Goal: Task Accomplishment & Management: Manage account settings

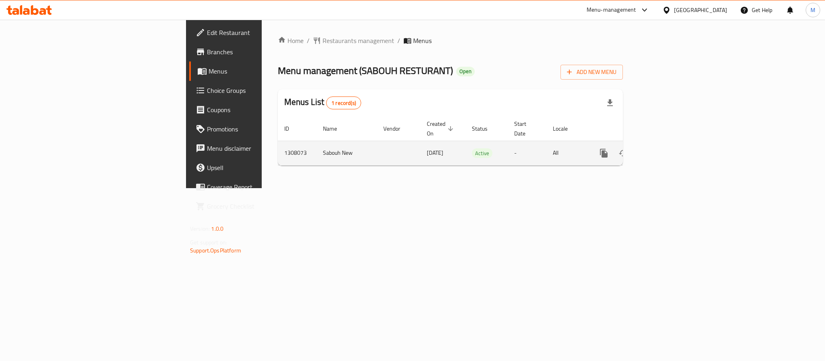
click at [665, 150] on icon "enhanced table" at bounding box center [661, 153] width 7 height 7
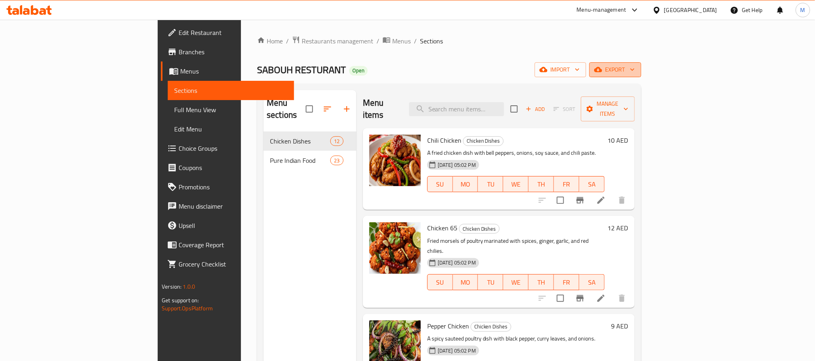
click at [635, 69] on span "export" at bounding box center [615, 70] width 39 height 10
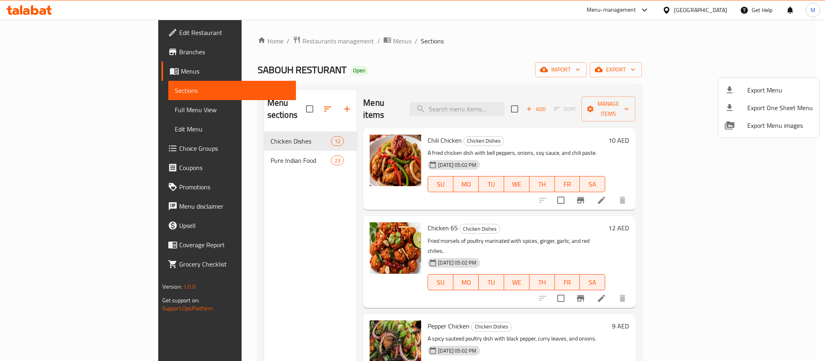
click at [750, 91] on span "Export Menu" at bounding box center [780, 90] width 66 height 10
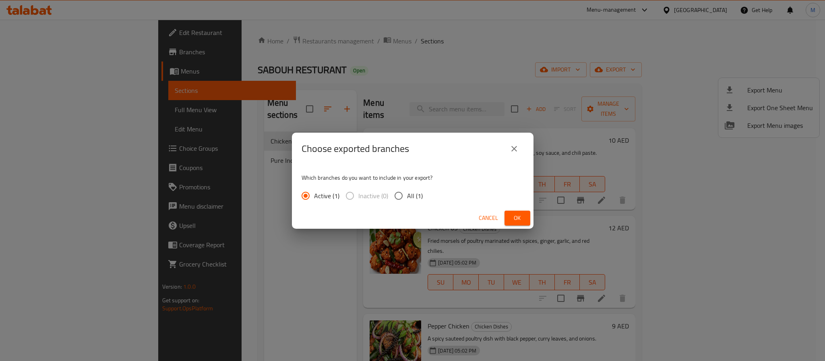
click at [410, 198] on span "All (1)" at bounding box center [415, 196] width 16 height 10
click at [407, 198] on input "All (1)" at bounding box center [398, 196] width 17 height 17
radio input "true"
click at [526, 217] on button "Ok" at bounding box center [517, 218] width 26 height 15
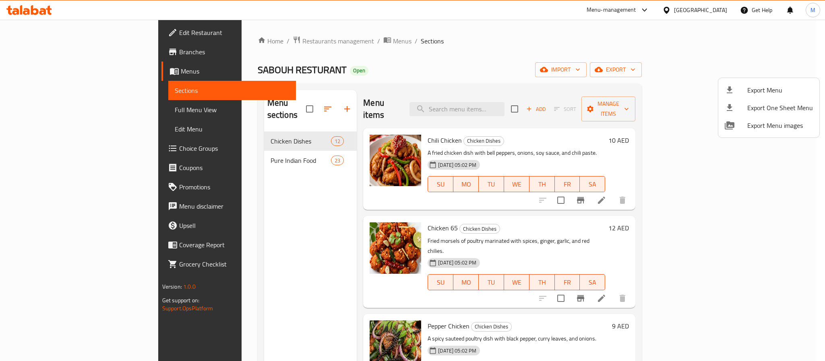
click at [50, 114] on div at bounding box center [412, 180] width 825 height 361
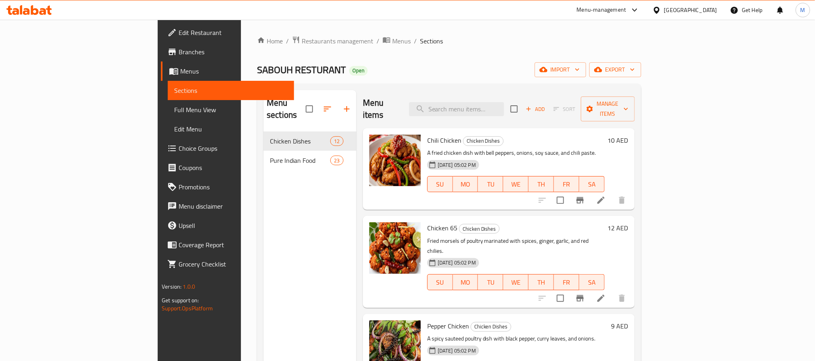
click at [174, 114] on span "Full Menu View" at bounding box center [230, 110] width 113 height 10
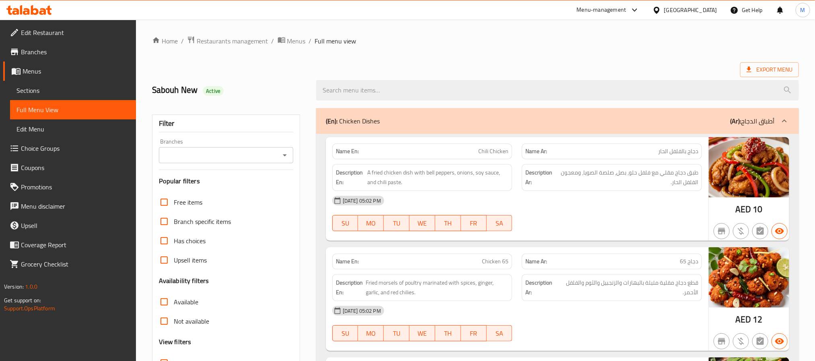
scroll to position [60, 0]
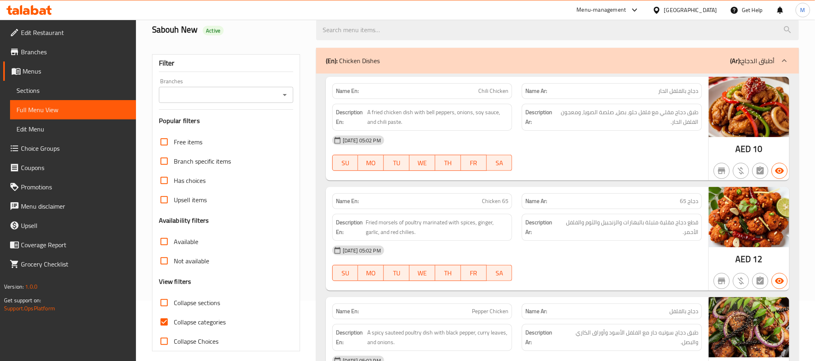
click at [167, 324] on input "Collapse categories" at bounding box center [164, 322] width 19 height 19
checkbox input "false"
click at [286, 91] on icon "Open" at bounding box center [285, 95] width 10 height 10
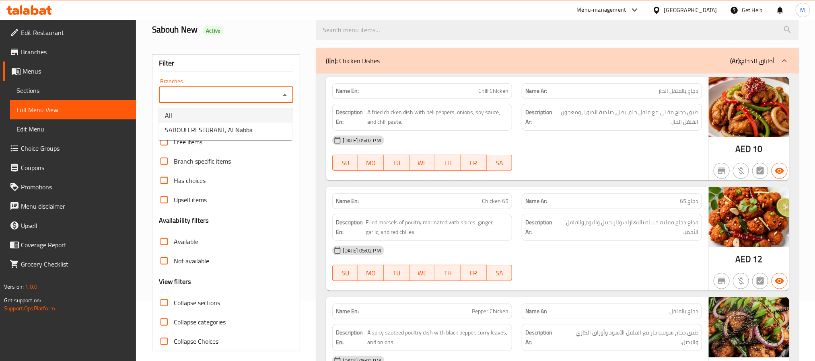
click at [255, 111] on li "All" at bounding box center [226, 115] width 134 height 14
type input "All"
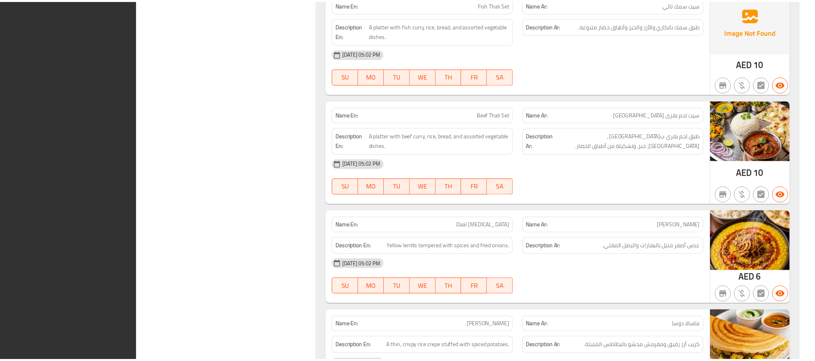
scroll to position [4697, 0]
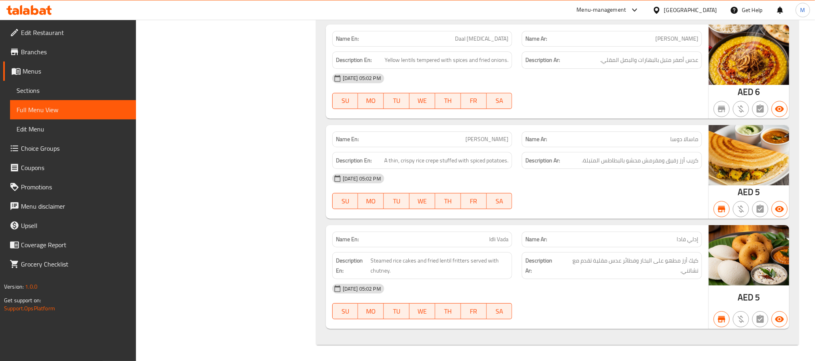
click at [46, 68] on span "Menus" at bounding box center [76, 71] width 107 height 10
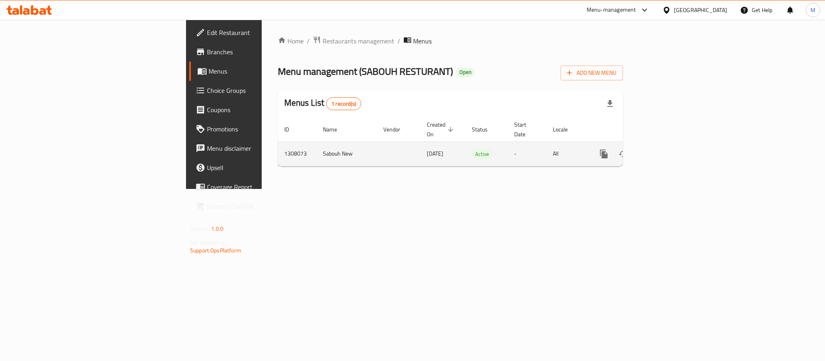
click at [666, 149] on icon "enhanced table" at bounding box center [662, 154] width 10 height 10
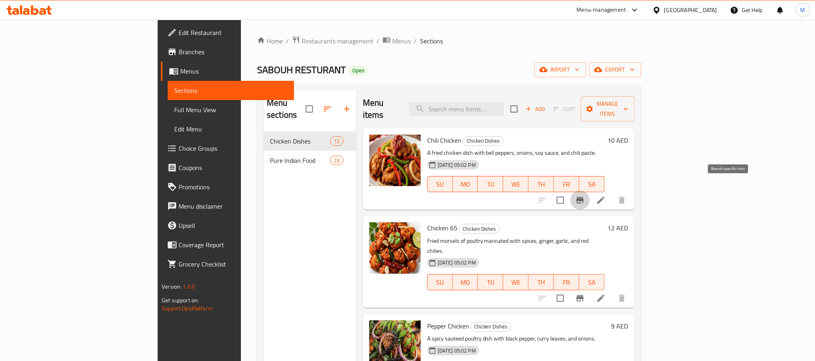
click at [584, 197] on icon "Branch-specific-item" at bounding box center [580, 200] width 7 height 6
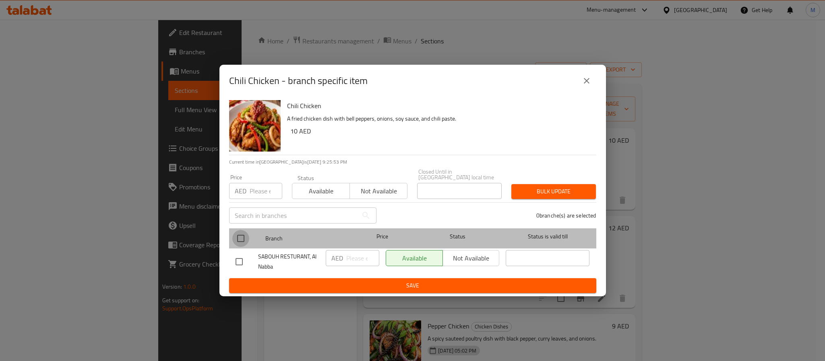
click at [235, 235] on input "checkbox" at bounding box center [240, 238] width 17 height 17
checkbox input "true"
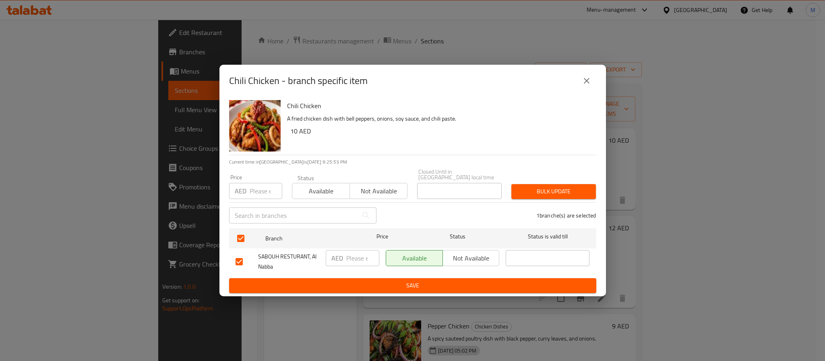
click at [256, 195] on input "number" at bounding box center [265, 191] width 33 height 16
type input "26"
type button "0"
type button "1"
click at [511, 184] on button "Bulk update" at bounding box center [553, 191] width 85 height 15
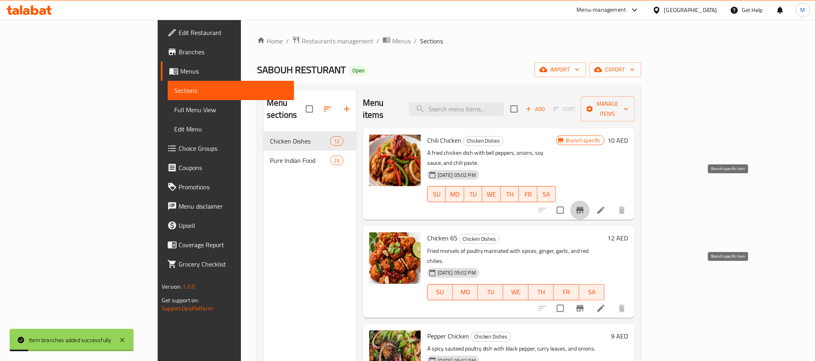
click at [584, 305] on icon "Branch-specific-item" at bounding box center [580, 308] width 7 height 6
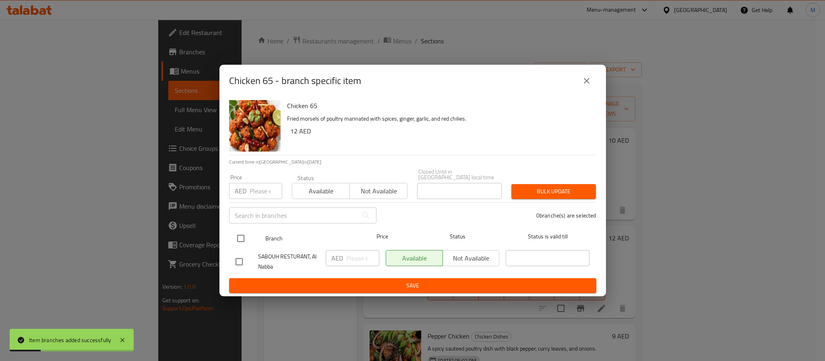
drag, startPoint x: 241, startPoint y: 239, endPoint x: 246, endPoint y: 230, distance: 11.2
click at [241, 239] on input "checkbox" at bounding box center [240, 238] width 17 height 17
checkbox input "true"
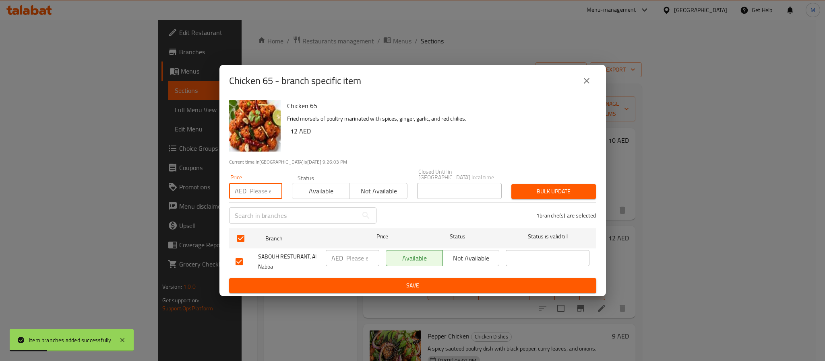
click at [252, 191] on input "number" at bounding box center [265, 191] width 33 height 16
type input "28"
type button "0"
type button "1"
click at [511, 184] on button "Bulk update" at bounding box center [553, 191] width 85 height 15
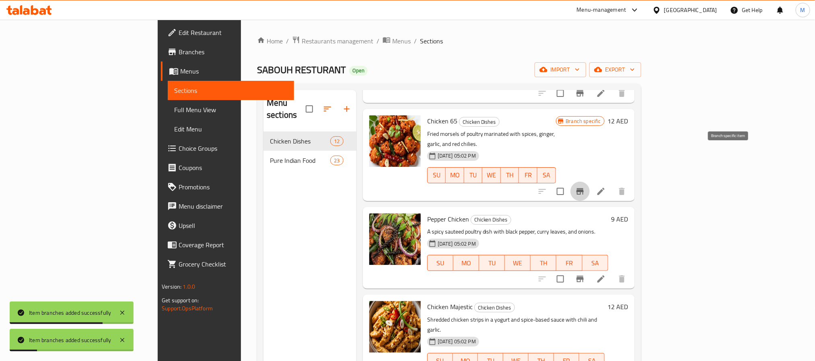
scroll to position [121, 0]
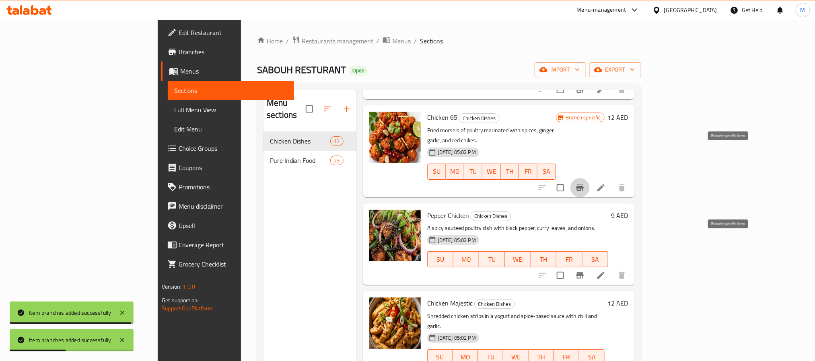
click at [584, 272] on icon "Branch-specific-item" at bounding box center [580, 275] width 7 height 6
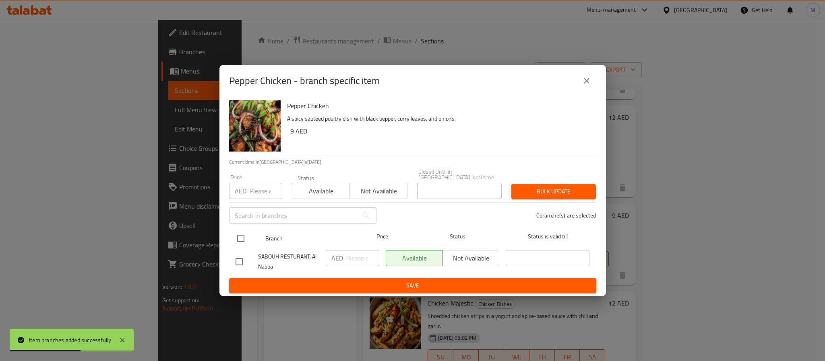
click at [245, 238] on input "checkbox" at bounding box center [240, 238] width 17 height 17
checkbox input "true"
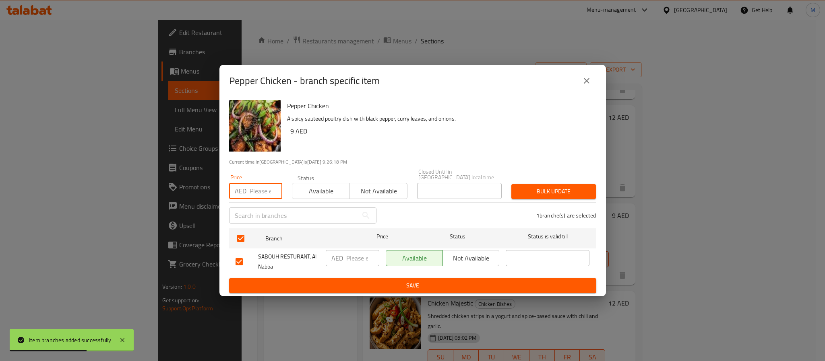
click at [256, 187] on input "number" at bounding box center [265, 191] width 33 height 16
type input "26"
click at [565, 192] on span "Bulk update" at bounding box center [554, 192] width 72 height 10
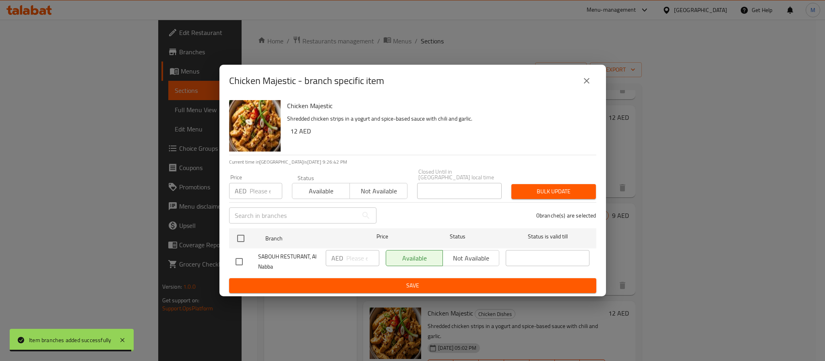
drag, startPoint x: 226, startPoint y: 246, endPoint x: 237, endPoint y: 239, distance: 12.8
click at [229, 244] on div "Chicken Majestic Shredded chicken strips in a yogurt and spice-based sauce with…" at bounding box center [412, 197] width 386 height 200
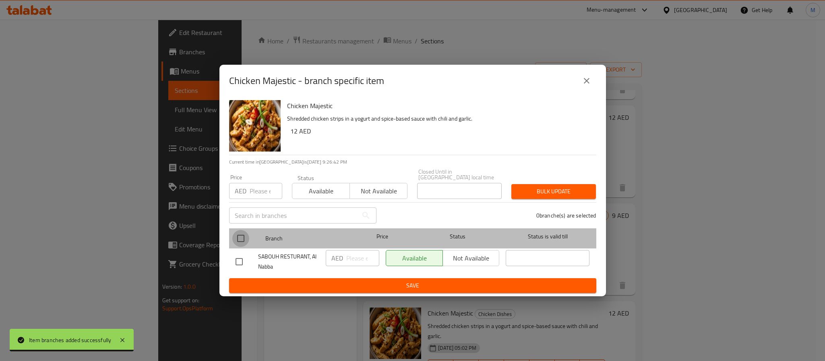
click at [237, 239] on input "checkbox" at bounding box center [240, 238] width 17 height 17
checkbox input "true"
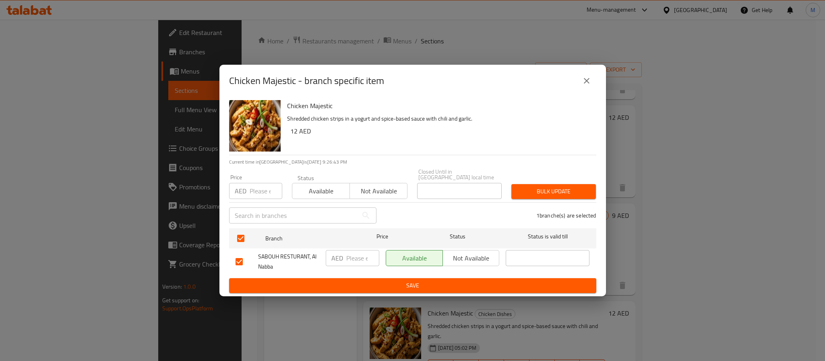
click at [255, 198] on input "number" at bounding box center [265, 191] width 33 height 16
type input "28"
click at [532, 192] on span "Bulk update" at bounding box center [554, 192] width 72 height 10
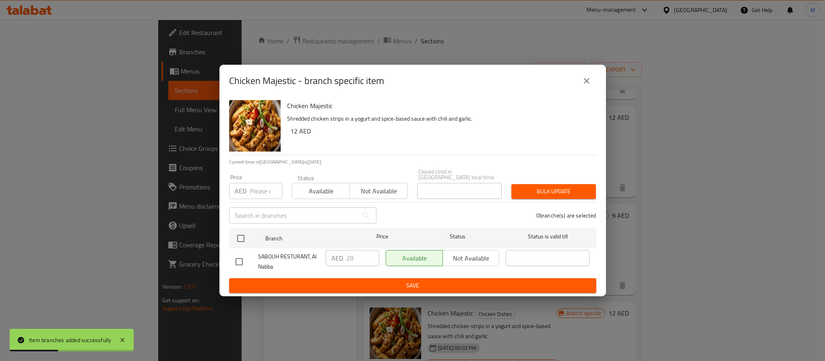
click at [586, 83] on icon "close" at bounding box center [586, 81] width 10 height 10
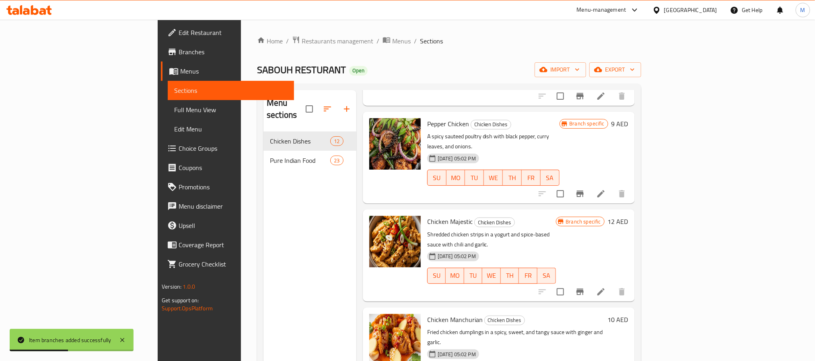
scroll to position [241, 0]
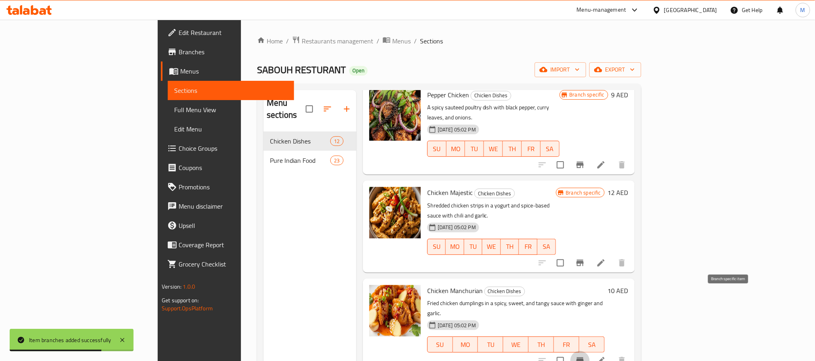
click at [584, 358] on icon "Branch-specific-item" at bounding box center [580, 361] width 7 height 6
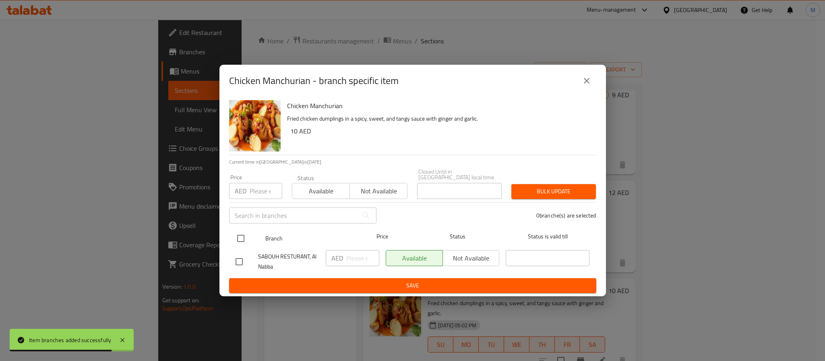
click at [229, 241] on div "Branch Price Status Status is valid till" at bounding box center [412, 239] width 367 height 20
click at [241, 231] on input "checkbox" at bounding box center [240, 238] width 17 height 17
checkbox input "true"
click at [255, 196] on input "number" at bounding box center [265, 191] width 33 height 16
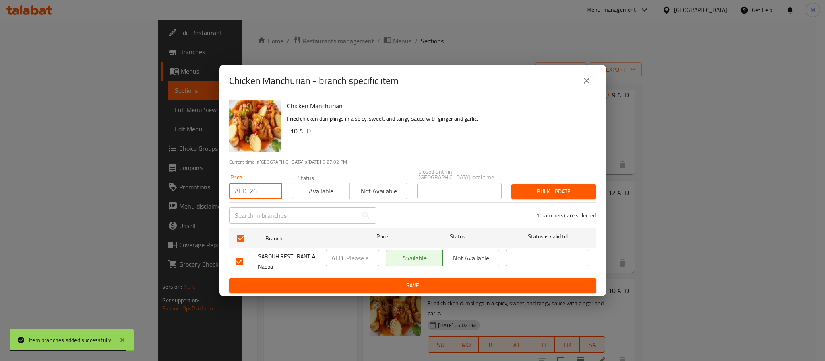
type input "26"
click at [559, 189] on span "Bulk update" at bounding box center [554, 192] width 72 height 10
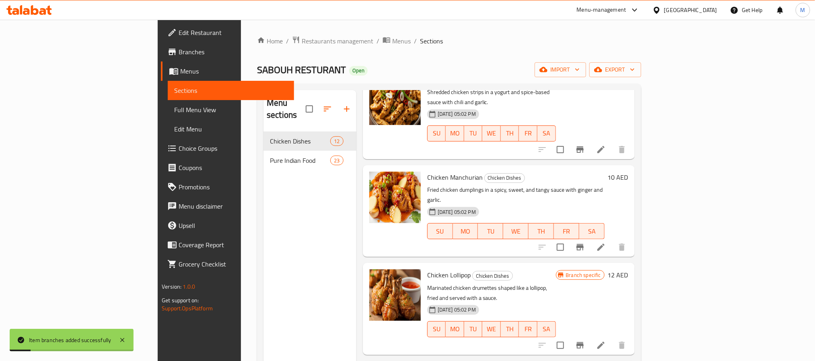
scroll to position [362, 0]
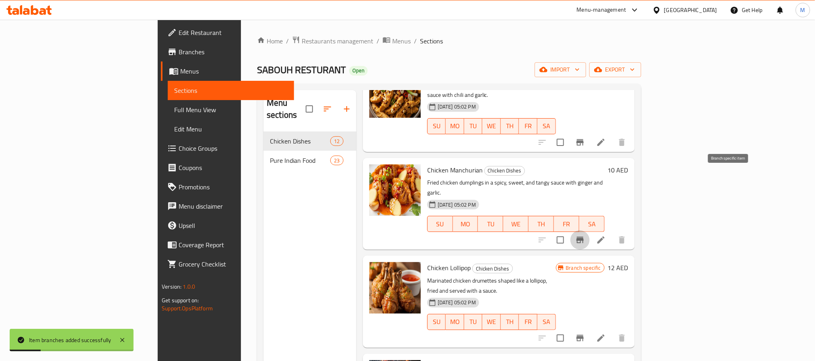
click at [590, 231] on button "Branch-specific-item" at bounding box center [580, 240] width 19 height 19
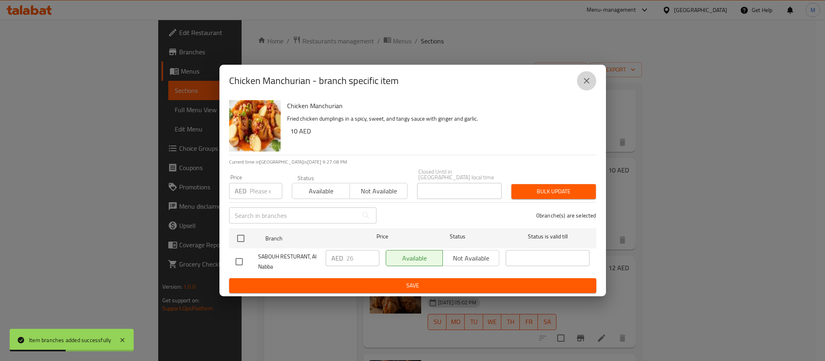
click at [592, 80] on button "close" at bounding box center [586, 80] width 19 height 19
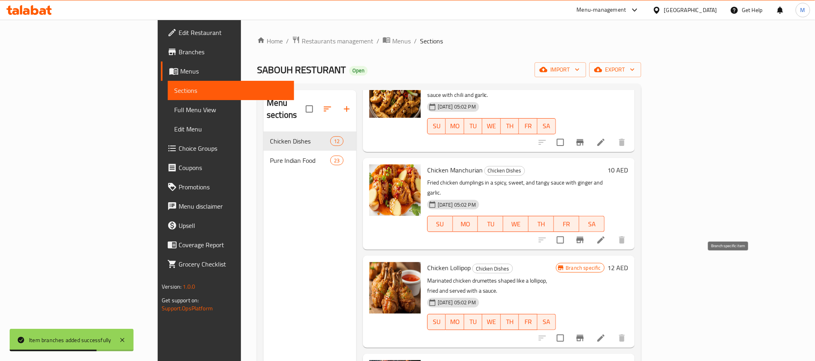
click at [585, 334] on icon "Branch-specific-item" at bounding box center [580, 339] width 10 height 10
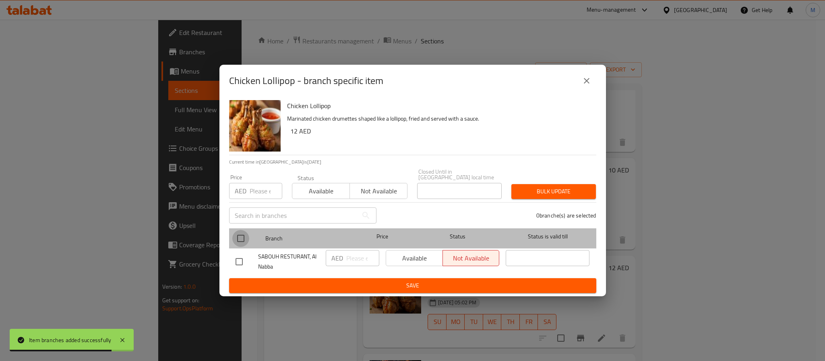
click at [235, 241] on input "checkbox" at bounding box center [240, 238] width 17 height 17
checkbox input "true"
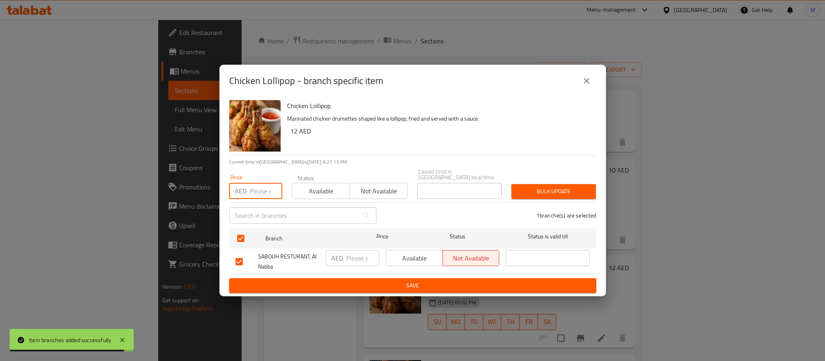
click at [257, 189] on input "number" at bounding box center [265, 191] width 33 height 16
type input "32"
drag, startPoint x: 557, startPoint y: 181, endPoint x: 558, endPoint y: 190, distance: 8.6
click at [557, 183] on div "Bulk update" at bounding box center [553, 191] width 94 height 25
click at [558, 190] on span "Bulk update" at bounding box center [554, 192] width 72 height 10
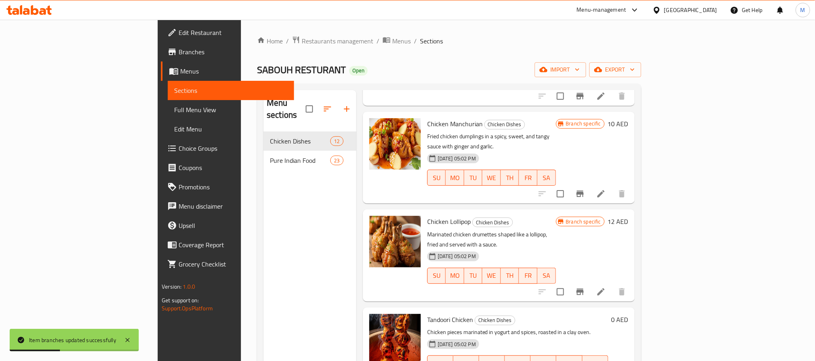
scroll to position [423, 0]
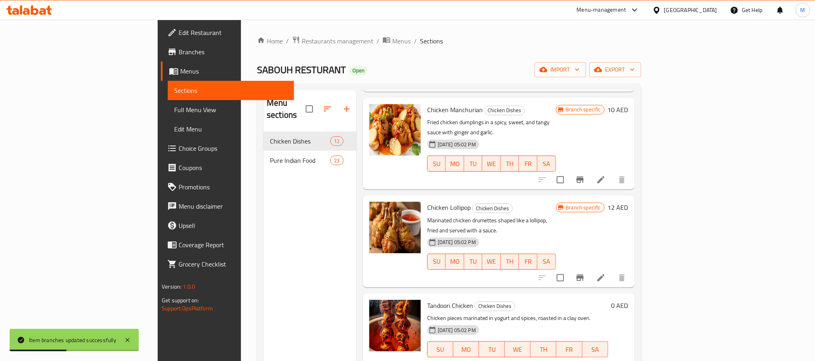
click at [565, 361] on icon "Branch-specific-item" at bounding box center [560, 366] width 7 height 6
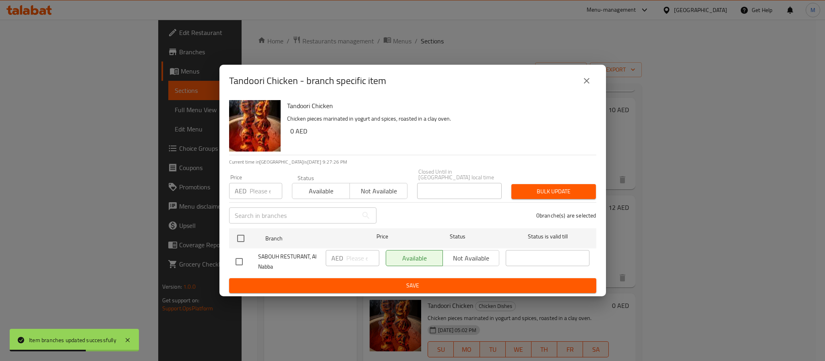
click at [590, 81] on icon "close" at bounding box center [586, 81] width 10 height 10
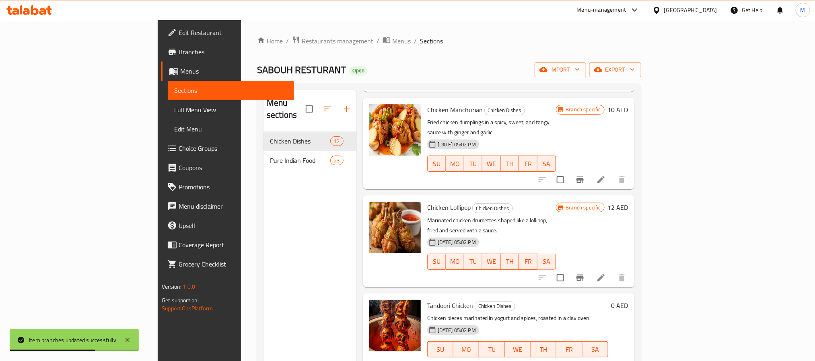
click at [632, 356] on button "show more" at bounding box center [621, 365] width 19 height 19
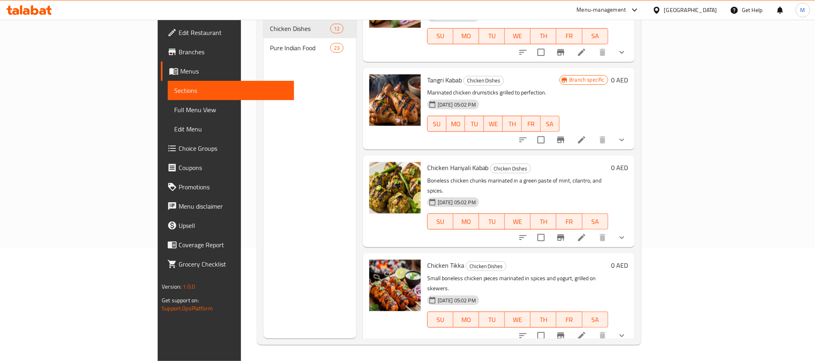
scroll to position [360, 0]
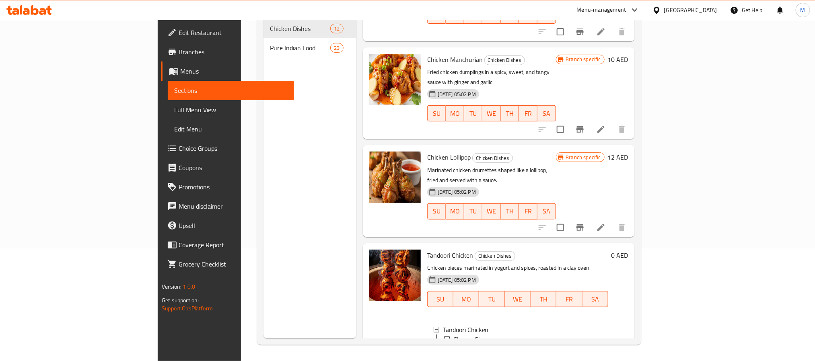
click at [427, 249] on span "Tandoori Chicken" at bounding box center [450, 255] width 46 height 12
copy h6 "Tandoori Chicken"
click at [372, 290] on div at bounding box center [395, 315] width 58 height 136
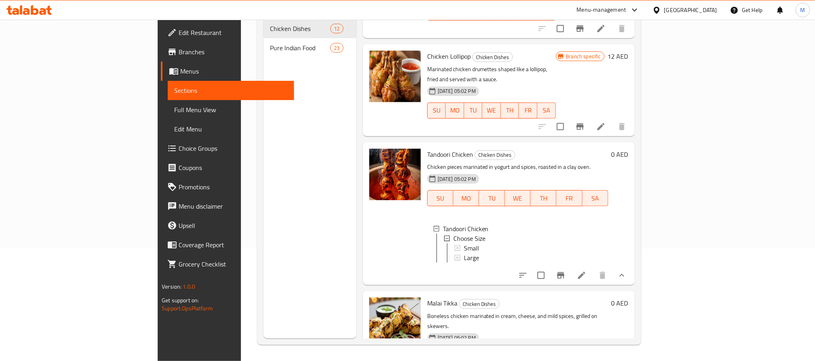
scroll to position [481, 0]
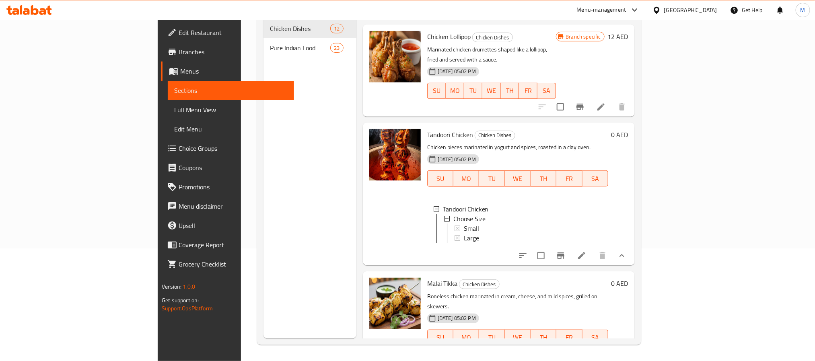
click at [632, 344] on button "show more" at bounding box center [621, 353] width 19 height 19
click at [427, 278] on span "Malai Tikka" at bounding box center [442, 284] width 30 height 12
copy h6 "Malai Tikka"
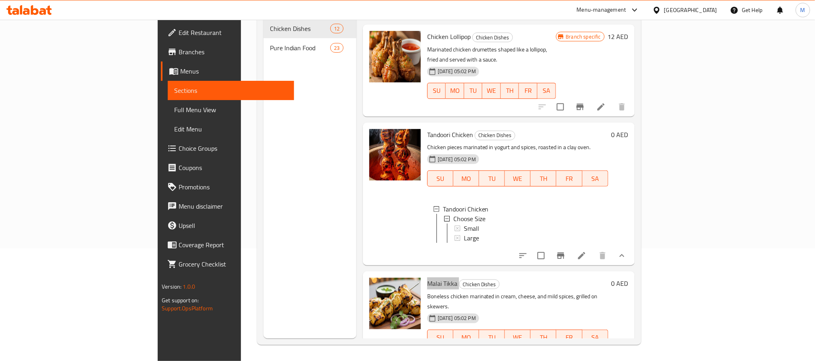
scroll to position [1, 0]
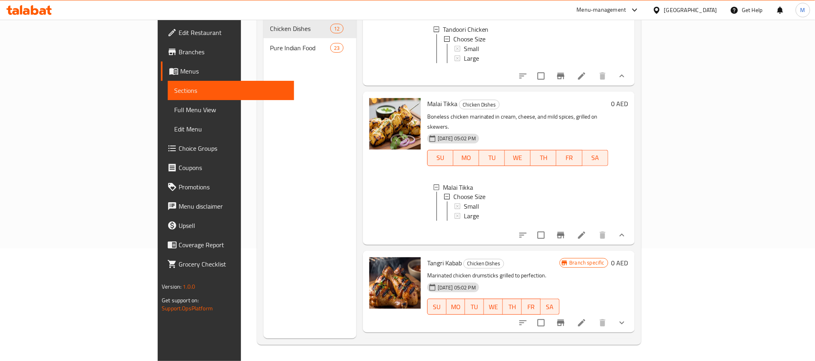
click at [427, 256] on span "Tangri Kabab" at bounding box center [444, 262] width 35 height 12
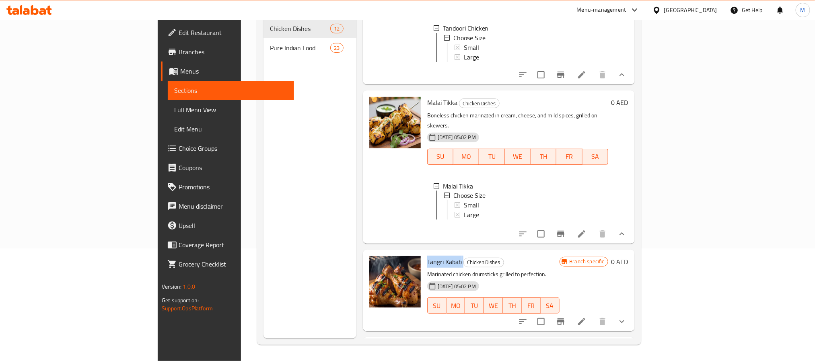
copy h6 "Tangri Kabab"
click at [427, 344] on span "Chicken Hariyali Kabab" at bounding box center [458, 350] width 62 height 12
copy h6 "Chicken Hariyali Kabab"
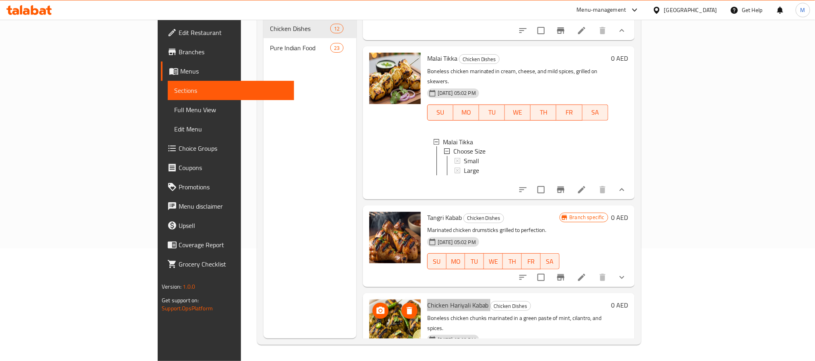
scroll to position [843, 0]
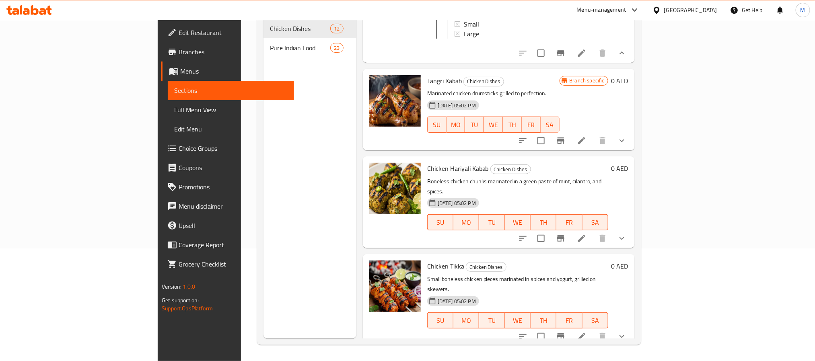
click at [427, 260] on span "Chicken Tikka" at bounding box center [445, 266] width 37 height 12
copy h6 "Chicken Tikka"
click at [427, 359] on span "Tandoori Platter" at bounding box center [448, 365] width 43 height 12
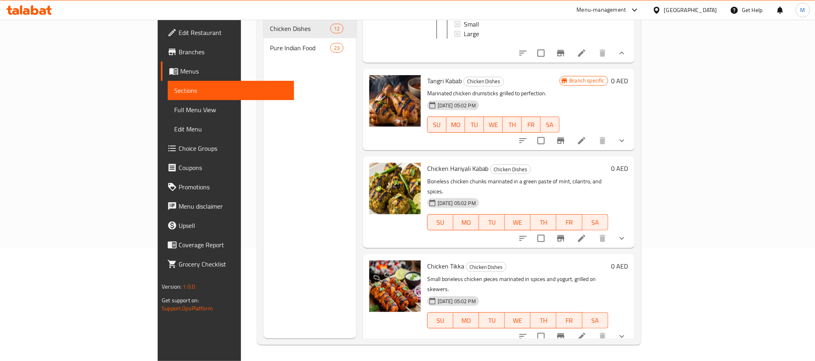
click at [427, 359] on span "Tandoori Platter" at bounding box center [448, 365] width 43 height 12
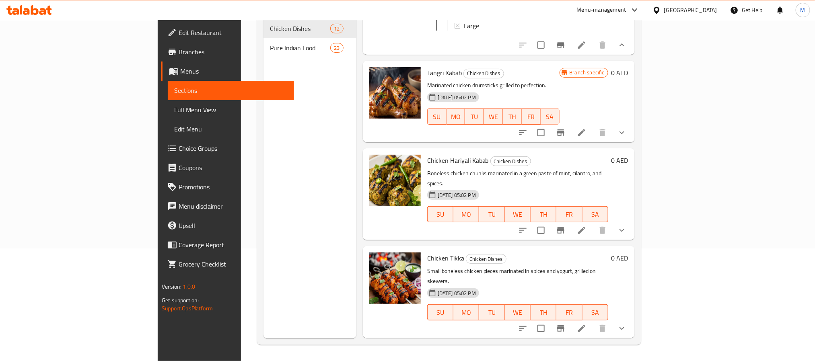
scroll to position [854, 0]
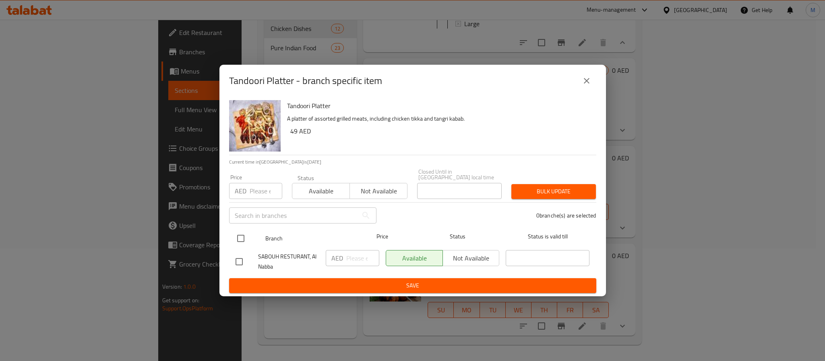
click at [237, 241] on input "checkbox" at bounding box center [240, 238] width 17 height 17
checkbox input "true"
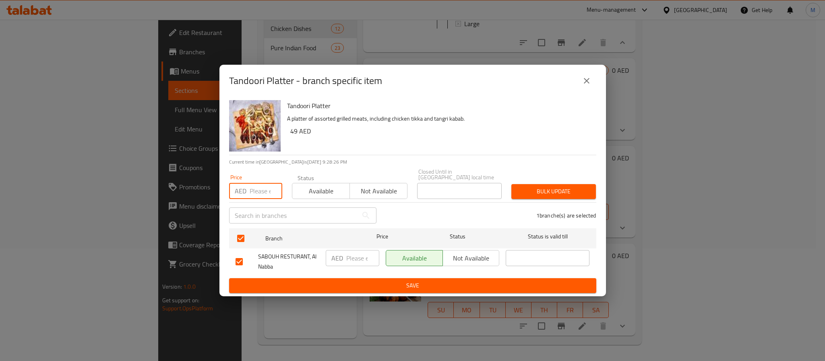
click at [262, 190] on input "number" at bounding box center [265, 191] width 33 height 16
type input "110"
click at [577, 192] on span "Bulk update" at bounding box center [554, 192] width 72 height 10
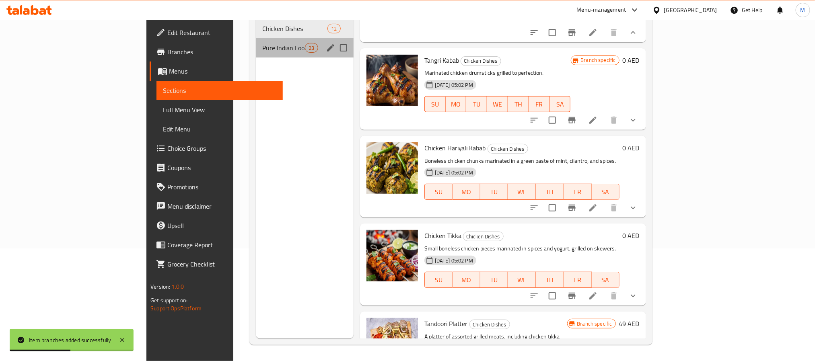
drag, startPoint x: 227, startPoint y: 29, endPoint x: 235, endPoint y: 39, distance: 12.0
click at [256, 38] on div "Pure Indian Food 23" at bounding box center [304, 47] width 97 height 19
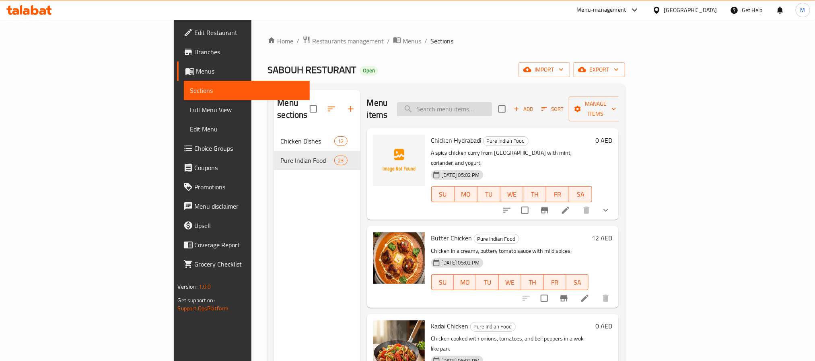
click at [492, 109] on input "search" at bounding box center [444, 109] width 95 height 14
type input "d"
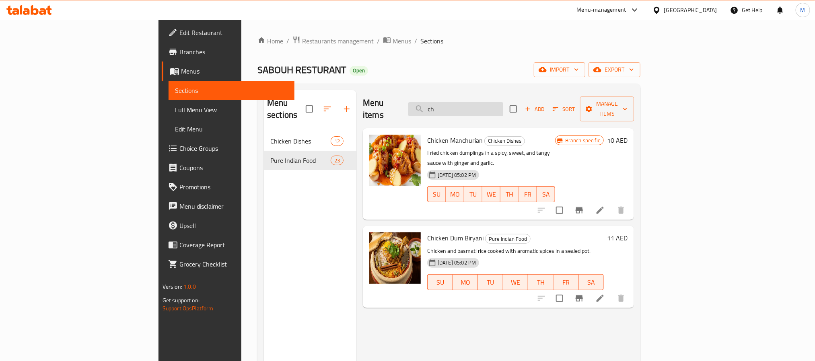
type input "c"
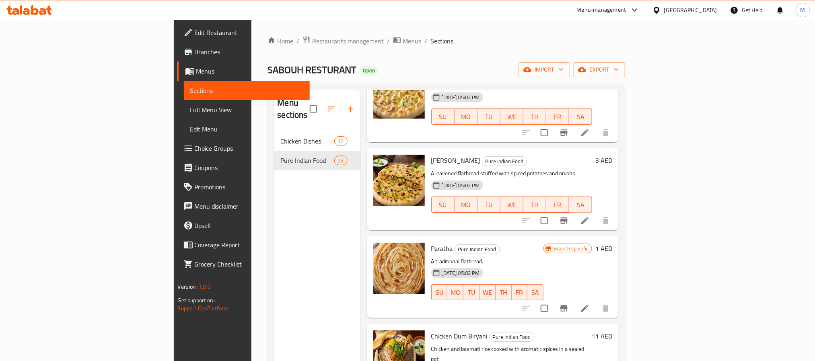
scroll to position [1026, 0]
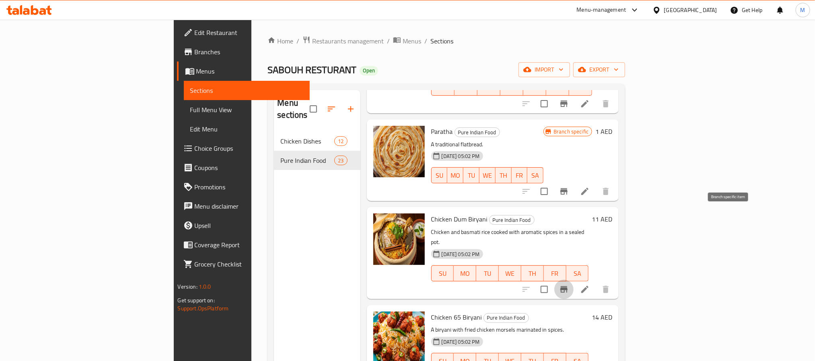
click at [574, 280] on button "Branch-specific-item" at bounding box center [564, 289] width 19 height 19
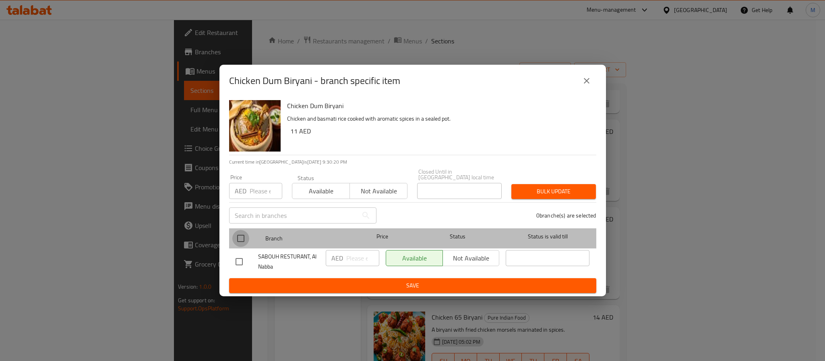
click at [240, 233] on input "checkbox" at bounding box center [240, 238] width 17 height 17
checkbox input "true"
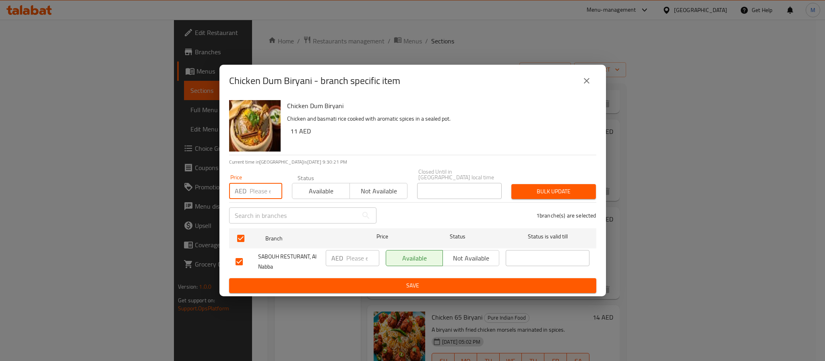
click at [250, 194] on input "number" at bounding box center [265, 191] width 33 height 16
click at [255, 194] on input "number" at bounding box center [265, 191] width 33 height 16
click at [579, 89] on div "Chicken Dum Biryani - branch specific item" at bounding box center [412, 80] width 367 height 19
click at [587, 74] on button "close" at bounding box center [586, 80] width 19 height 19
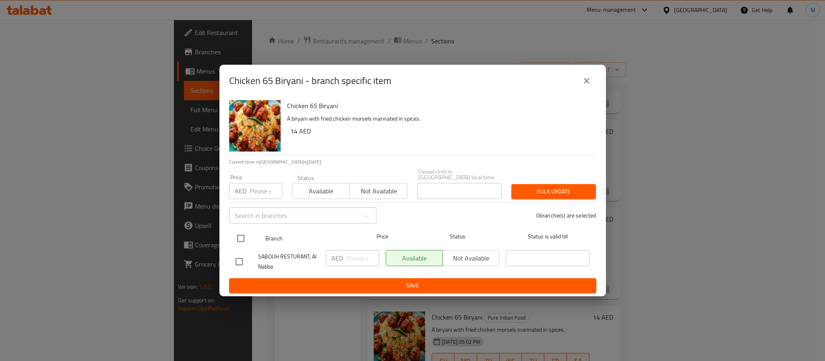
click at [241, 234] on input "checkbox" at bounding box center [240, 238] width 17 height 17
checkbox input "true"
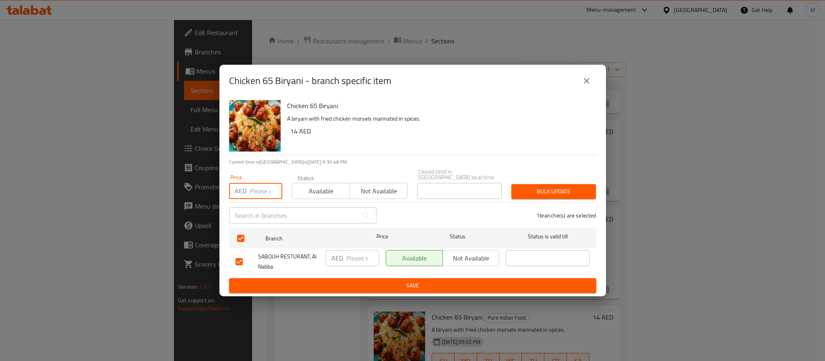
click at [250, 196] on input "number" at bounding box center [265, 191] width 33 height 16
type input "36"
type button "0"
type button "1"
click at [511, 184] on button "Bulk update" at bounding box center [553, 191] width 85 height 15
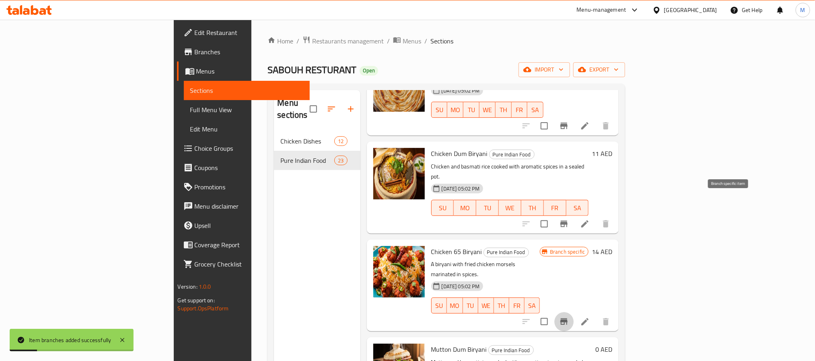
scroll to position [1147, 0]
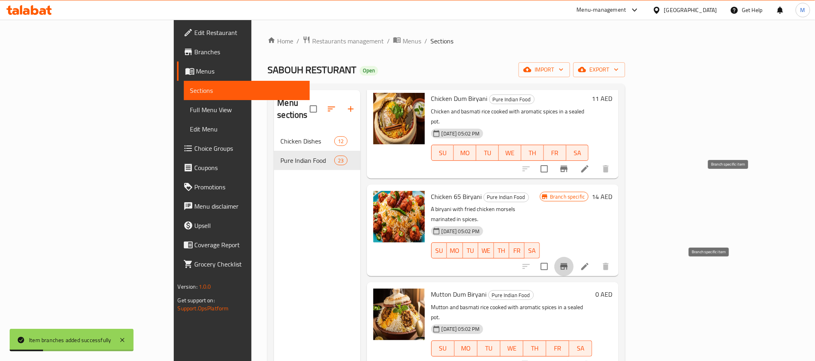
click at [555, 355] on button "Branch-specific-item" at bounding box center [544, 364] width 19 height 19
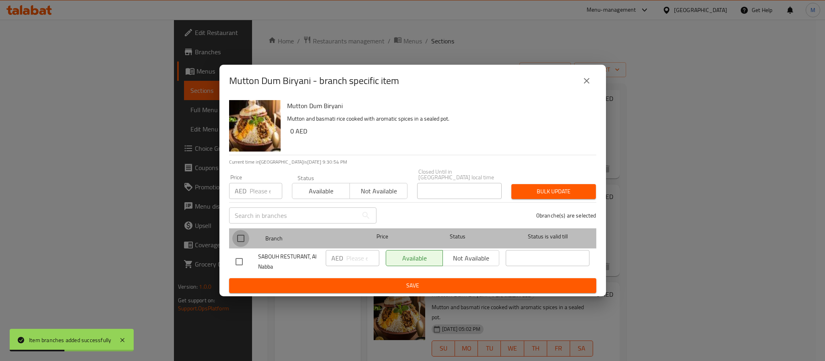
click at [238, 241] on input "checkbox" at bounding box center [240, 238] width 17 height 17
checkbox input "true"
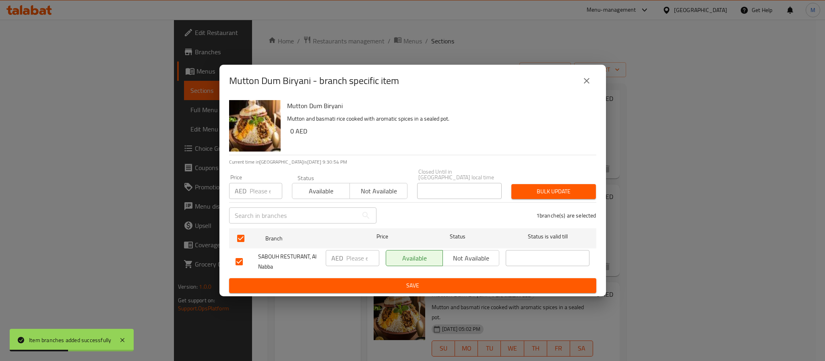
click at [256, 194] on input "number" at bounding box center [265, 191] width 33 height 16
type input "38"
type button "0"
type button "1"
click at [511, 184] on button "Bulk update" at bounding box center [553, 191] width 85 height 15
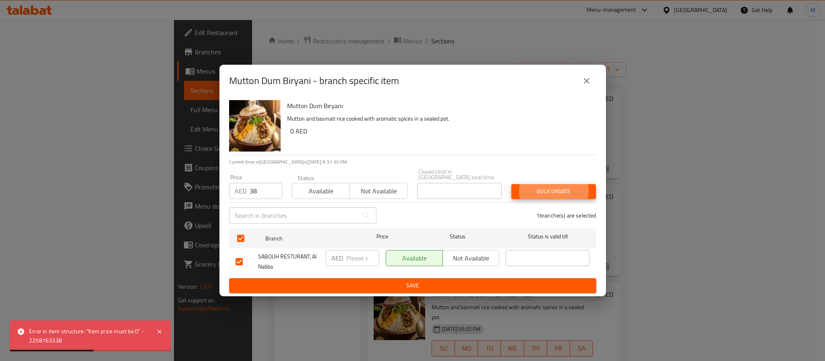
click at [596, 78] on div "Mutton Dum Biryani - branch specific item" at bounding box center [412, 81] width 386 height 32
click at [582, 80] on icon "close" at bounding box center [586, 81] width 10 height 10
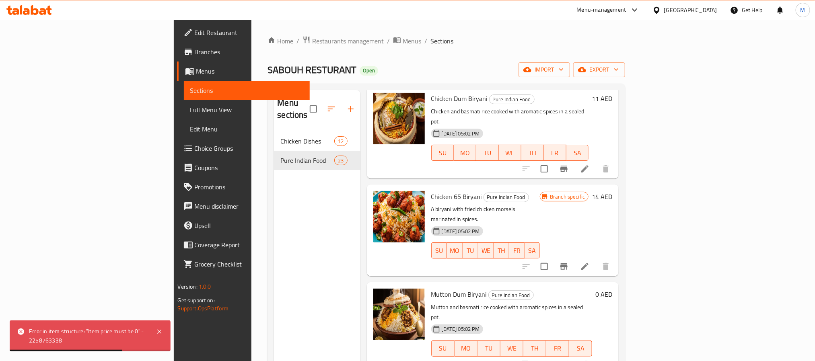
click at [616, 355] on button "show more" at bounding box center [605, 364] width 19 height 19
click at [431, 289] on span "Mutton Dum Biryani" at bounding box center [459, 295] width 56 height 12
copy h6 "Mutton Dum Biryani"
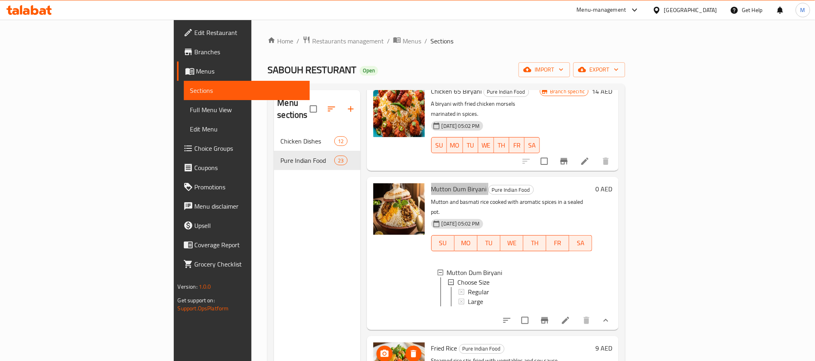
scroll to position [1268, 0]
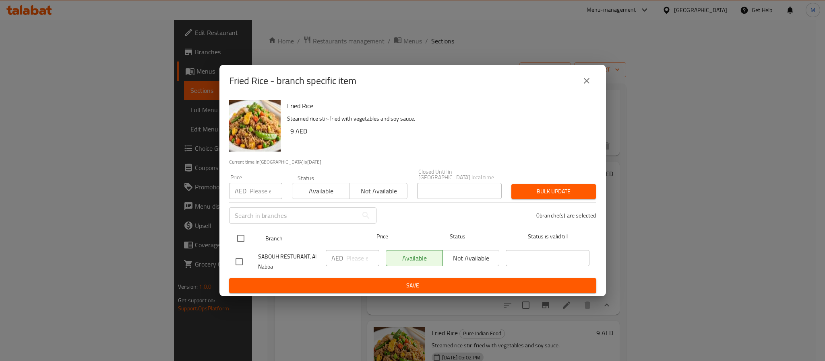
click at [242, 243] on input "checkbox" at bounding box center [240, 238] width 17 height 17
checkbox input "true"
click at [262, 193] on input "number" at bounding box center [265, 191] width 33 height 16
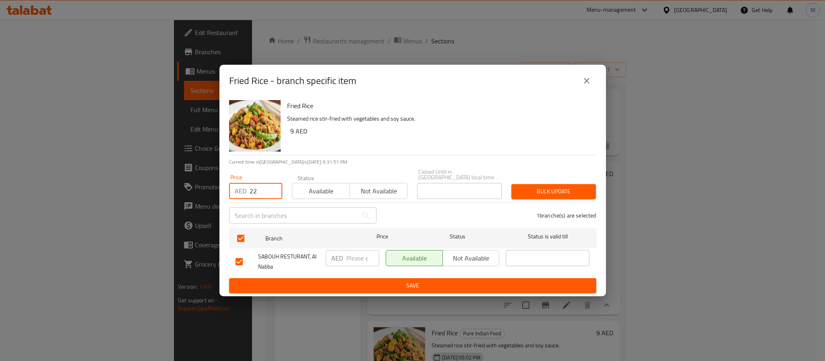
type input "22"
click at [569, 190] on span "Bulk update" at bounding box center [554, 192] width 72 height 10
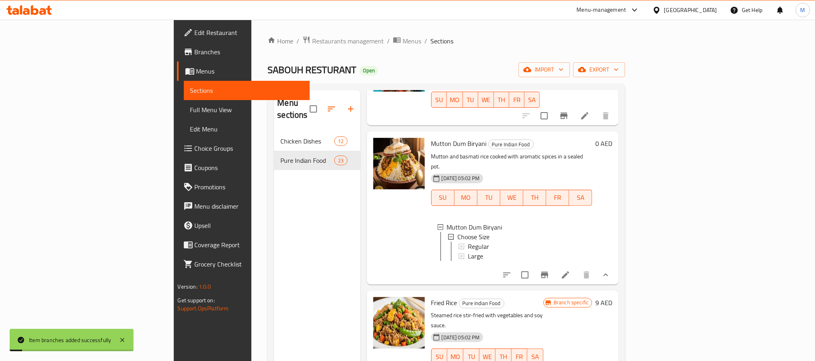
scroll to position [1328, 0]
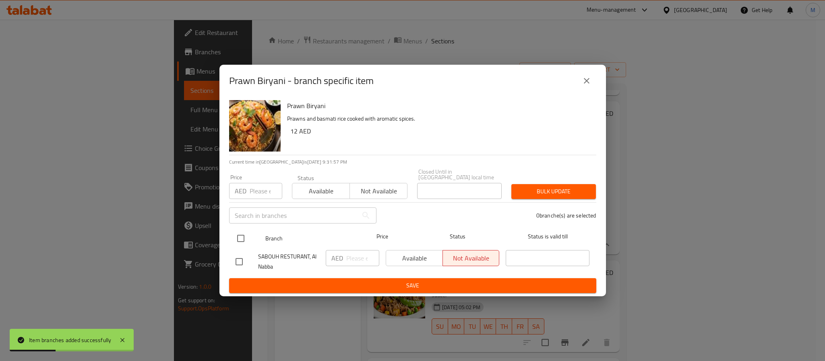
click at [241, 239] on input "checkbox" at bounding box center [240, 238] width 17 height 17
checkbox input "true"
click at [249, 193] on input "number" at bounding box center [265, 191] width 33 height 16
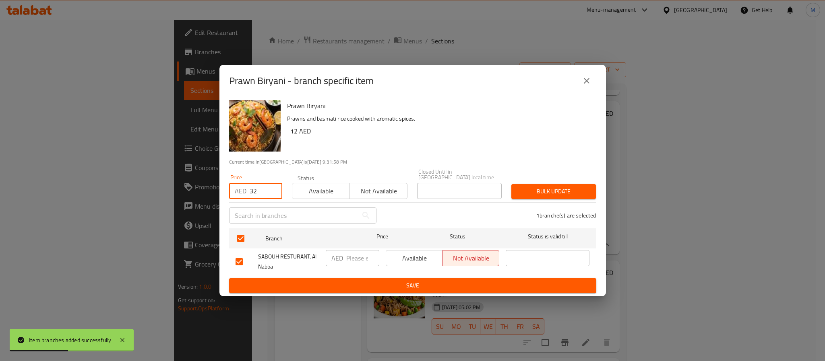
type input "32"
click at [551, 193] on span "Bulk update" at bounding box center [554, 192] width 72 height 10
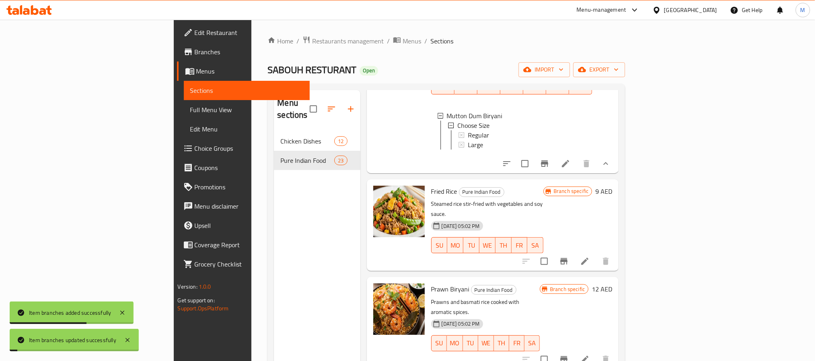
scroll to position [1509, 0]
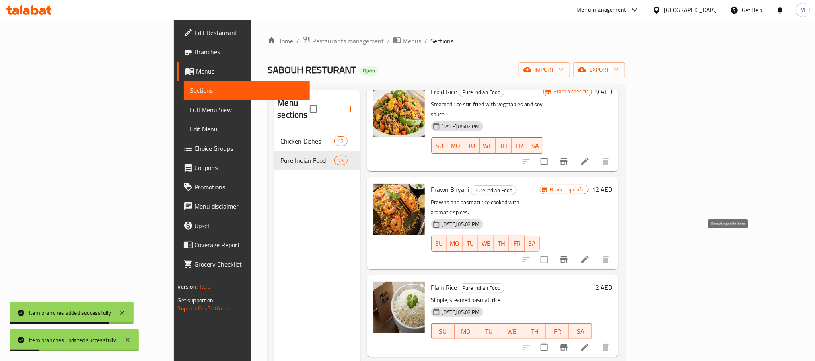
click at [574, 338] on button "Branch-specific-item" at bounding box center [564, 347] width 19 height 19
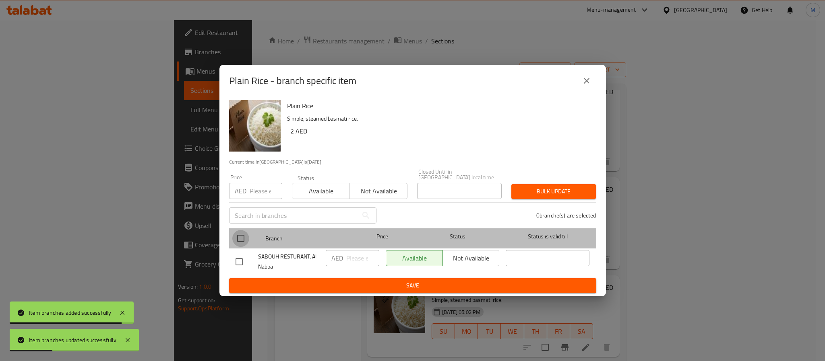
click at [237, 241] on input "checkbox" at bounding box center [240, 238] width 17 height 17
checkbox input "true"
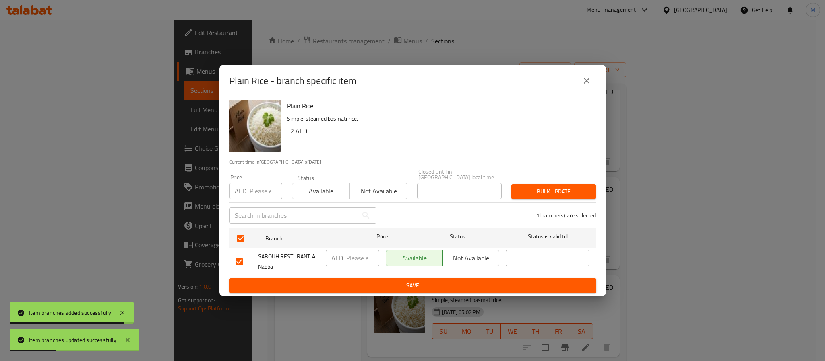
drag, startPoint x: 261, startPoint y: 196, endPoint x: 282, endPoint y: 191, distance: 21.9
click at [261, 196] on input "number" at bounding box center [265, 191] width 33 height 16
type input "10"
click at [535, 184] on button "Bulk update" at bounding box center [553, 191] width 85 height 15
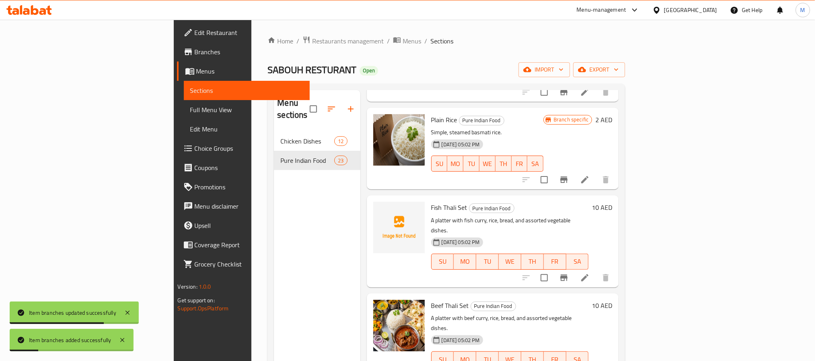
scroll to position [1690, 0]
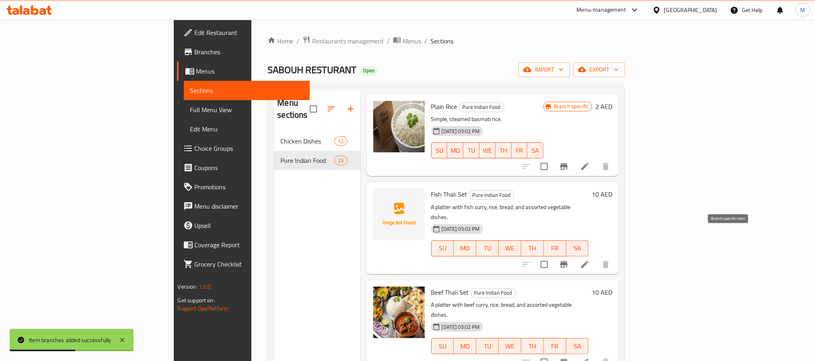
click at [569, 358] on icon "Branch-specific-item" at bounding box center [564, 363] width 10 height 10
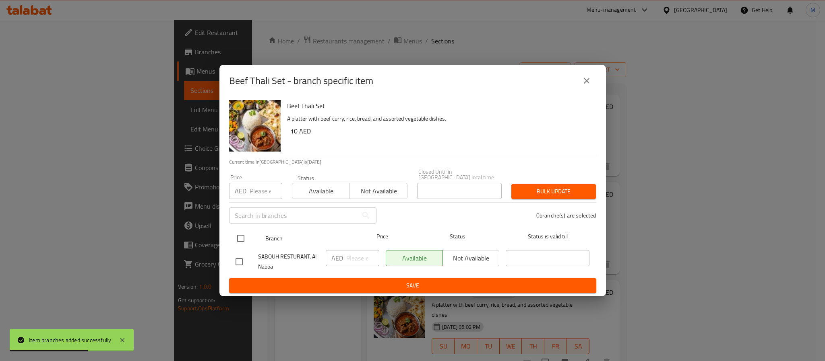
click at [236, 243] on input "checkbox" at bounding box center [240, 238] width 17 height 17
checkbox input "true"
click at [257, 188] on input "number" at bounding box center [265, 191] width 33 height 16
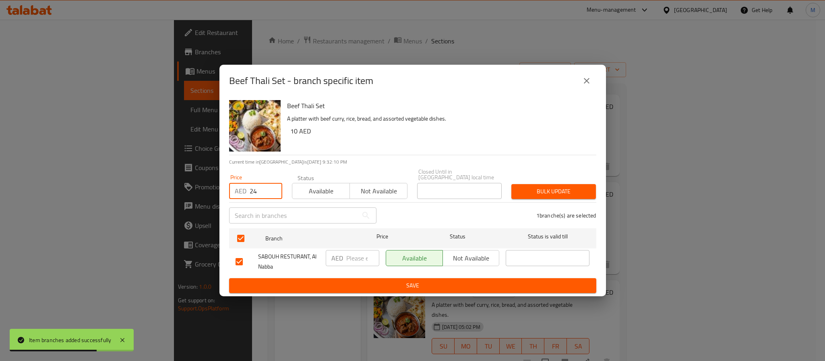
type input "24"
click at [569, 198] on button "Bulk update" at bounding box center [553, 191] width 85 height 15
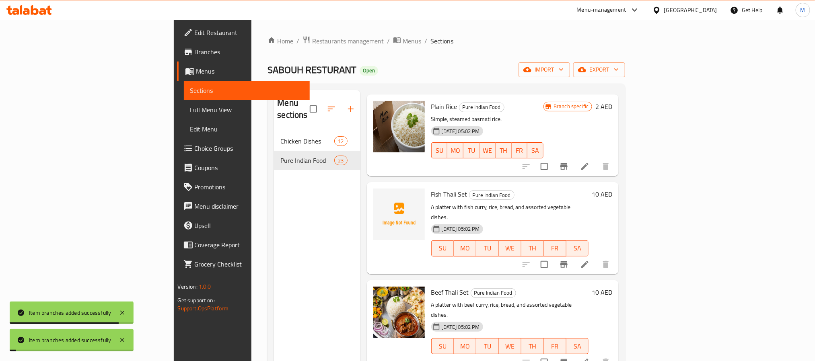
scroll to position [1630, 0]
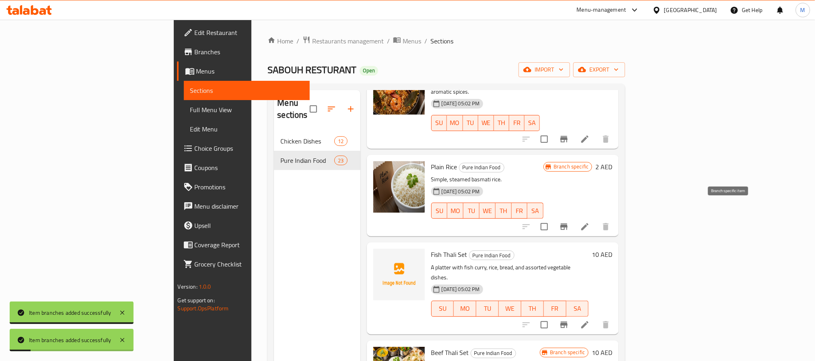
click at [569, 320] on icon "Branch-specific-item" at bounding box center [564, 325] width 10 height 10
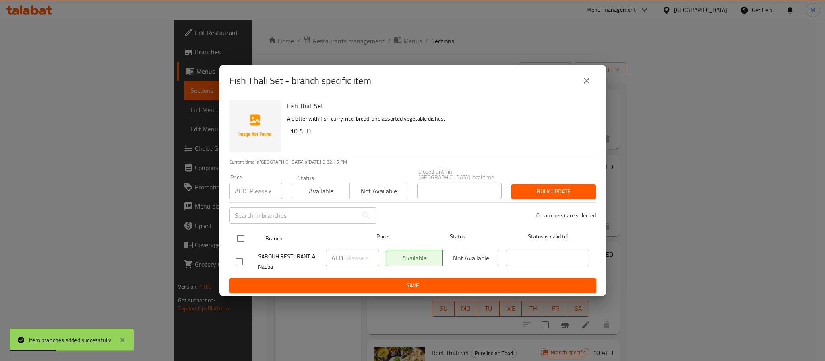
click at [241, 239] on input "checkbox" at bounding box center [240, 238] width 17 height 17
checkbox input "true"
click at [257, 189] on input "number" at bounding box center [265, 191] width 33 height 16
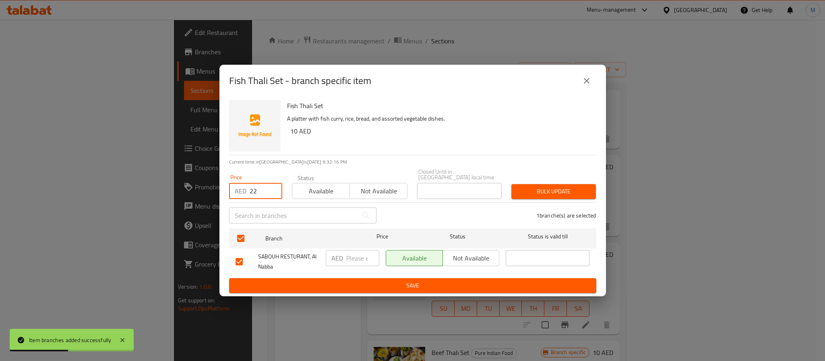
type input "22"
click at [567, 192] on span "Bulk update" at bounding box center [554, 192] width 72 height 10
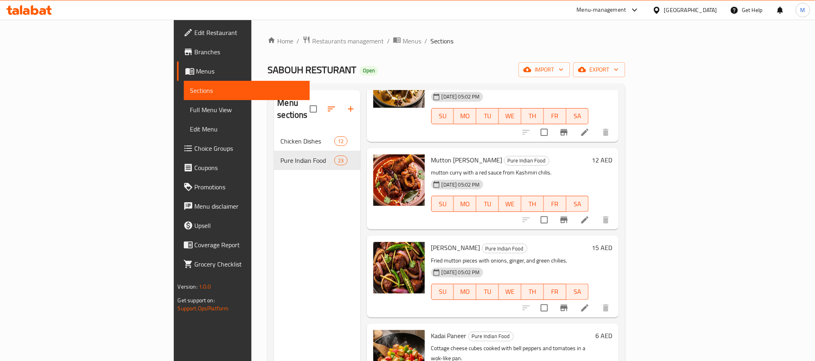
scroll to position [0, 0]
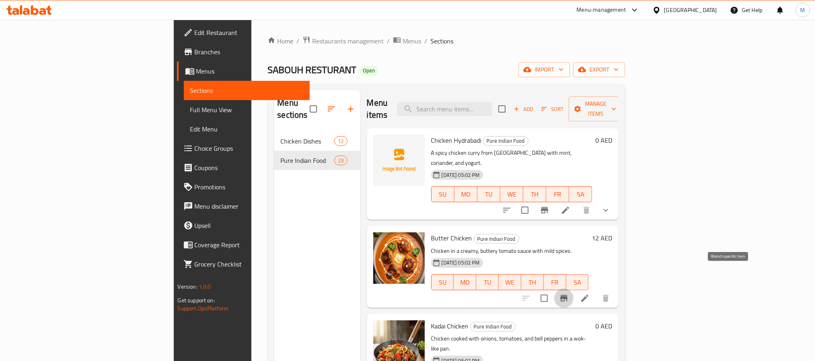
click at [569, 294] on icon "Branch-specific-item" at bounding box center [564, 299] width 10 height 10
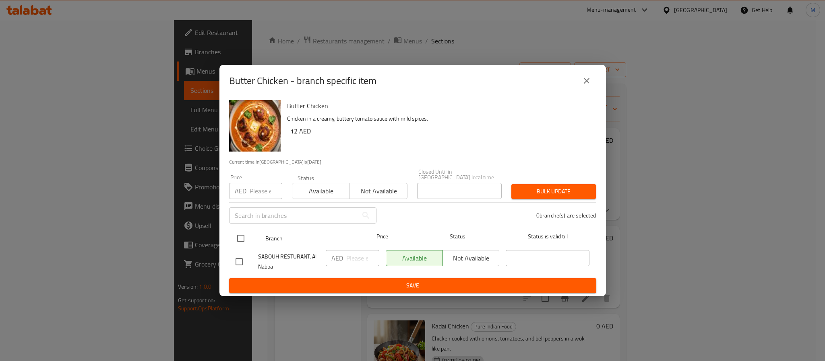
click at [238, 234] on input "checkbox" at bounding box center [240, 238] width 17 height 17
checkbox input "true"
click at [255, 196] on input "number" at bounding box center [265, 191] width 33 height 16
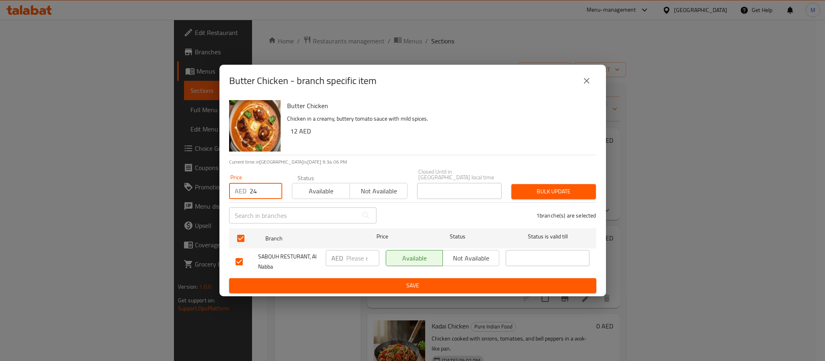
type input "24"
click at [589, 79] on icon "close" at bounding box center [586, 81] width 10 height 10
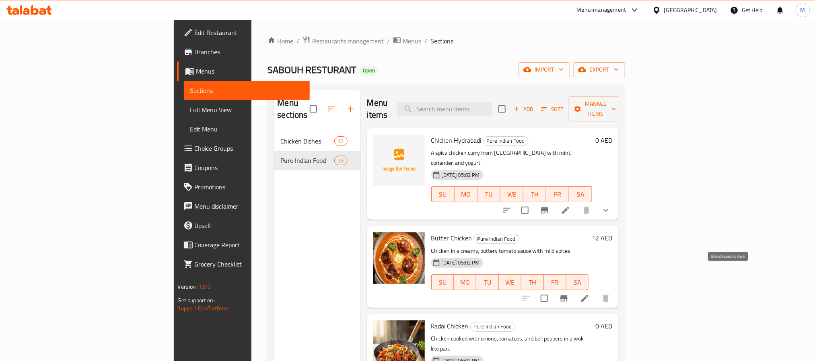
click at [569, 294] on icon "Branch-specific-item" at bounding box center [564, 299] width 10 height 10
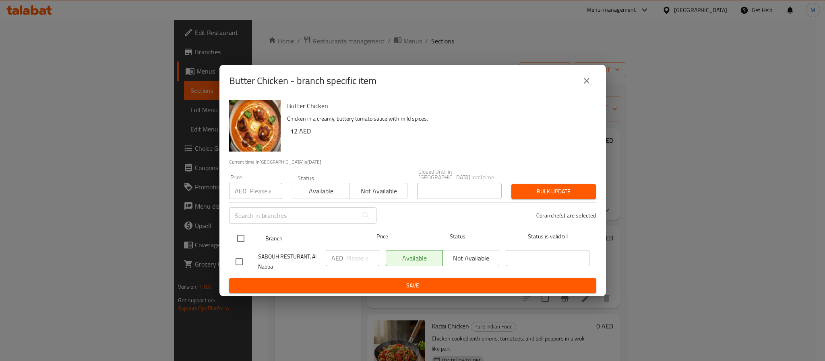
click at [239, 233] on input "checkbox" at bounding box center [240, 238] width 17 height 17
checkbox input "true"
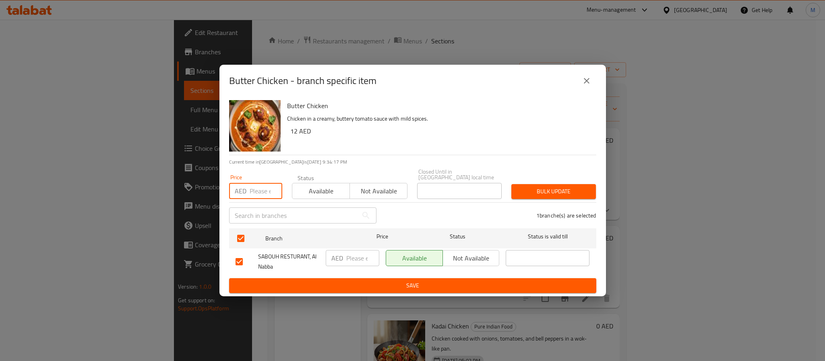
click at [254, 197] on input "number" at bounding box center [265, 191] width 33 height 16
type input "24"
click at [544, 197] on span "Bulk update" at bounding box center [554, 192] width 72 height 10
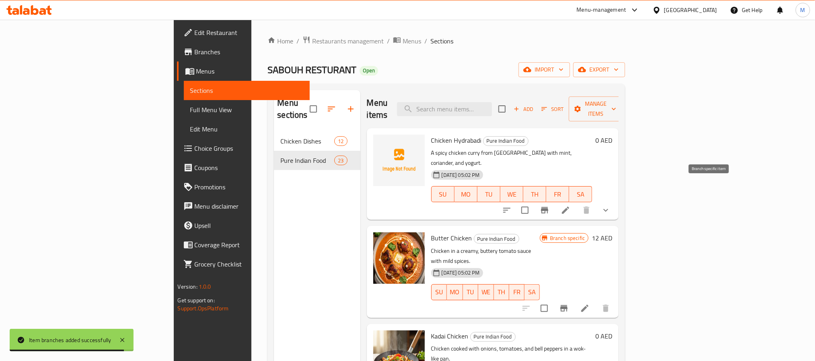
click at [550, 206] on icon "Branch-specific-item" at bounding box center [545, 211] width 10 height 10
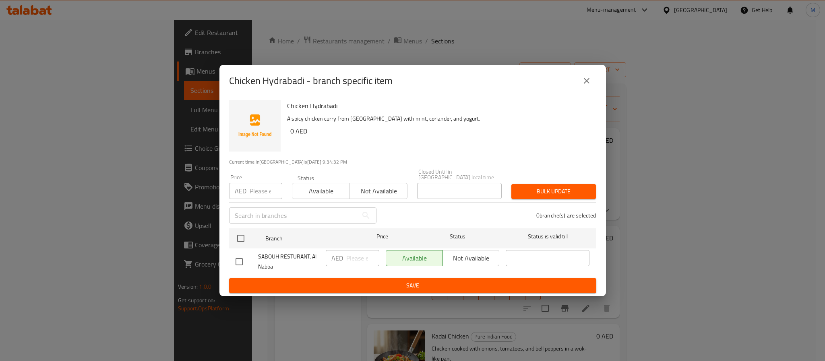
click at [588, 79] on icon "close" at bounding box center [587, 81] width 6 height 6
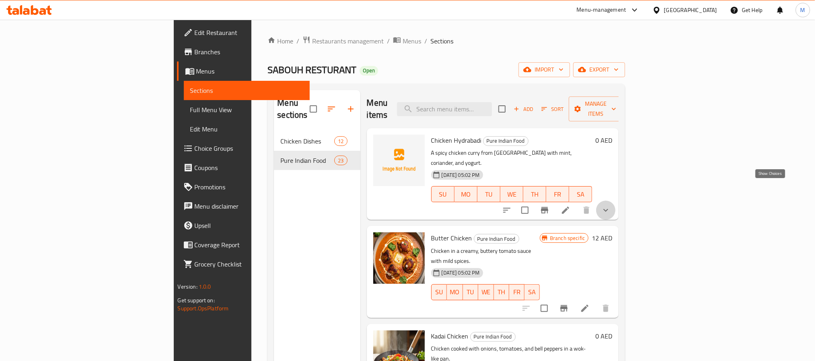
click at [611, 206] on icon "show more" at bounding box center [606, 211] width 10 height 10
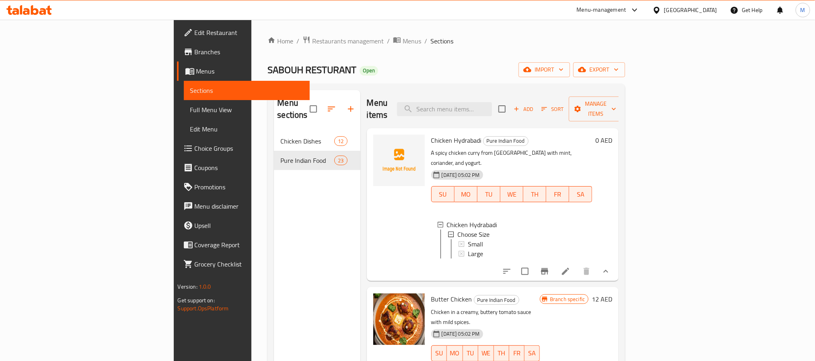
click at [431, 134] on span "Chicken Hydrabadi" at bounding box center [456, 140] width 50 height 12
copy h6 "Chicken Hydrabadi"
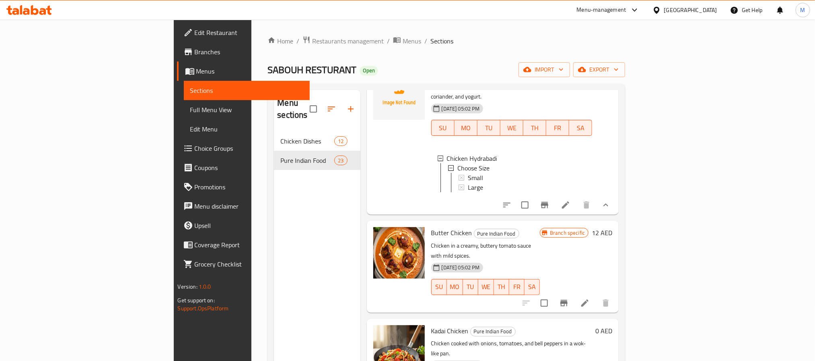
scroll to position [121, 0]
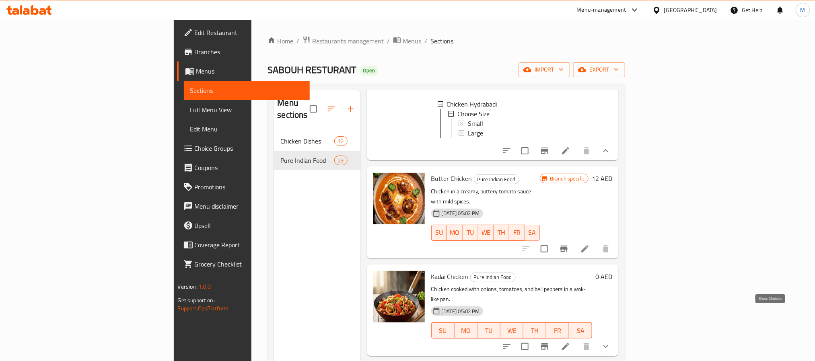
drag, startPoint x: 767, startPoint y: 313, endPoint x: 581, endPoint y: 221, distance: 207.9
click at [611, 342] on icon "show more" at bounding box center [606, 347] width 10 height 10
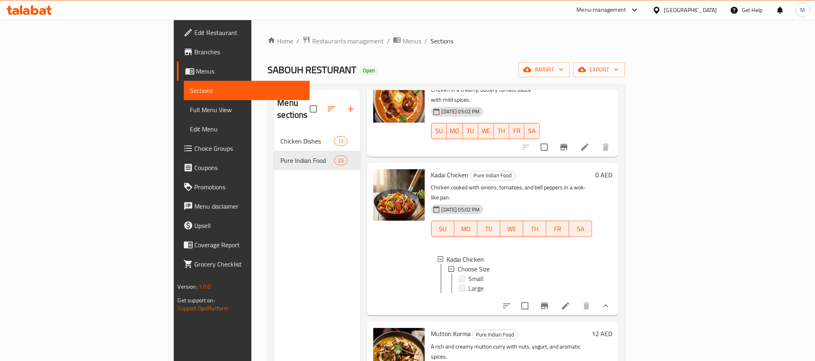
scroll to position [241, 0]
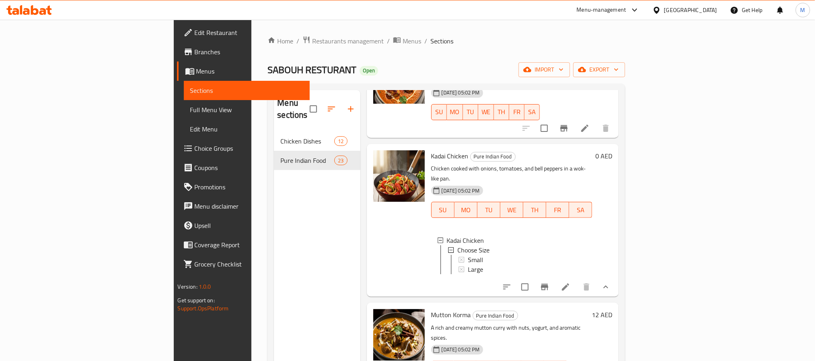
click at [431, 150] on span "Kadai Chicken" at bounding box center [449, 156] width 37 height 12
copy h6 "Kadai Chicken"
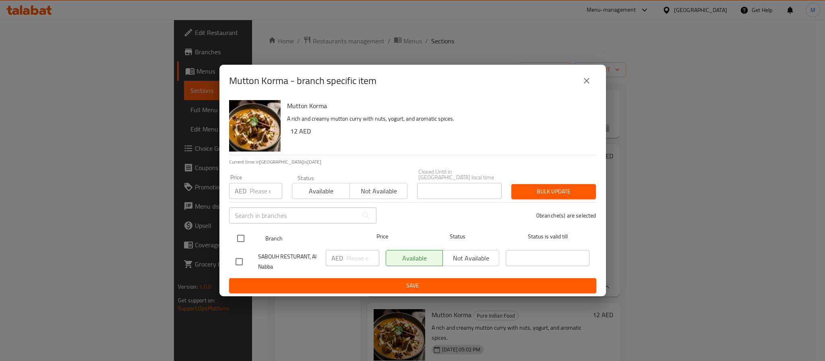
click at [244, 239] on input "checkbox" at bounding box center [240, 238] width 17 height 17
checkbox input "true"
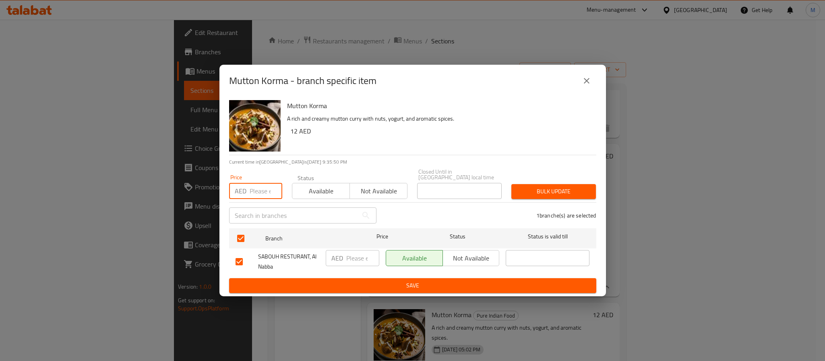
click at [257, 197] on input "number" at bounding box center [265, 191] width 33 height 16
type input "32"
click at [546, 188] on span "Bulk update" at bounding box center [554, 192] width 72 height 10
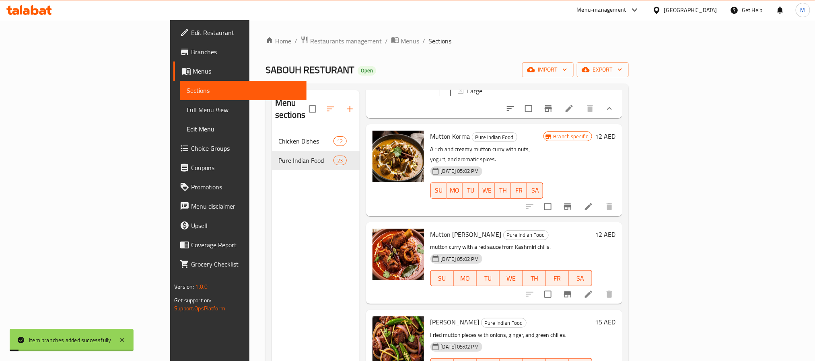
scroll to position [423, 0]
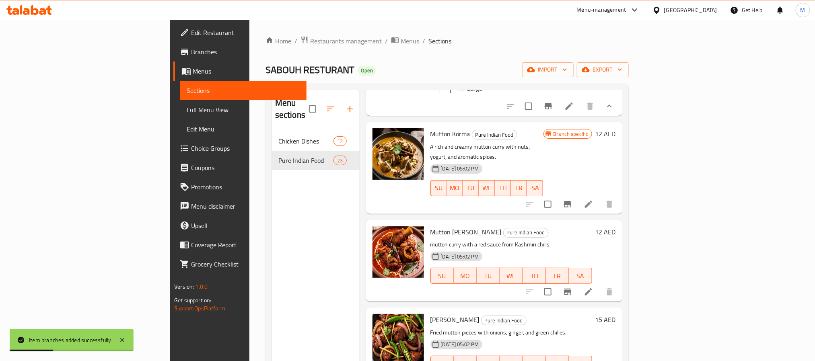
click at [571, 289] on icon "Branch-specific-item" at bounding box center [567, 292] width 7 height 6
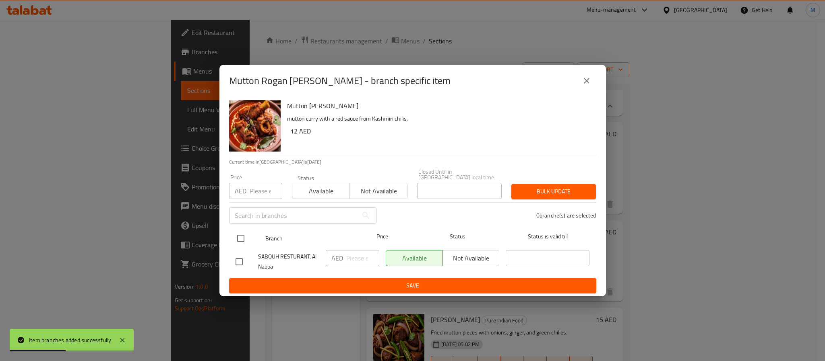
click at [240, 235] on input "checkbox" at bounding box center [240, 238] width 17 height 17
checkbox input "true"
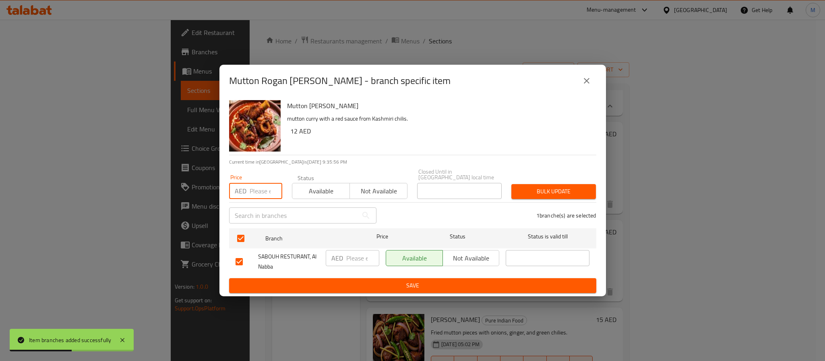
click at [260, 194] on input "number" at bounding box center [265, 191] width 33 height 16
type input "36"
click at [542, 185] on button "Bulk update" at bounding box center [553, 191] width 85 height 15
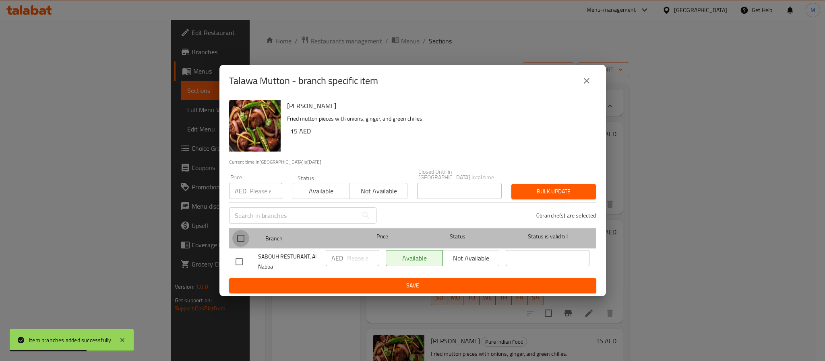
click at [244, 238] on input "checkbox" at bounding box center [240, 238] width 17 height 17
checkbox input "true"
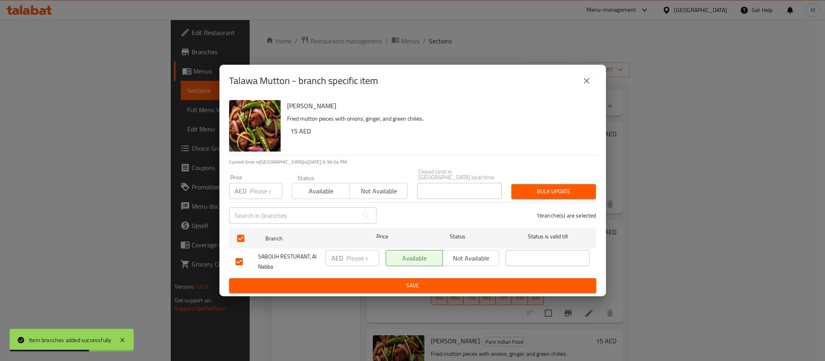
click at [264, 190] on input "number" at bounding box center [265, 191] width 33 height 16
type input "36"
click at [570, 199] on button "Bulk update" at bounding box center [553, 191] width 85 height 15
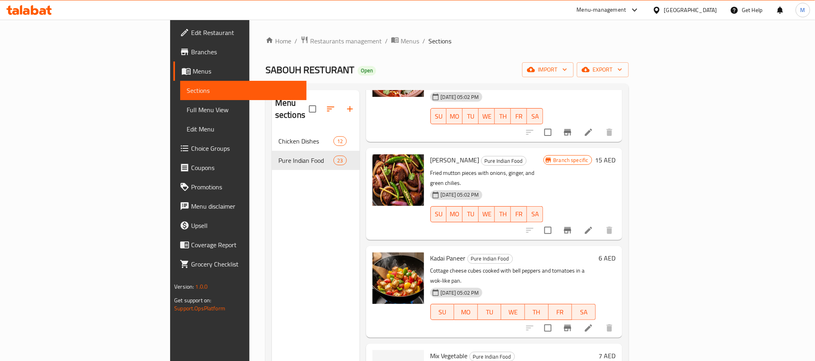
scroll to position [664, 0]
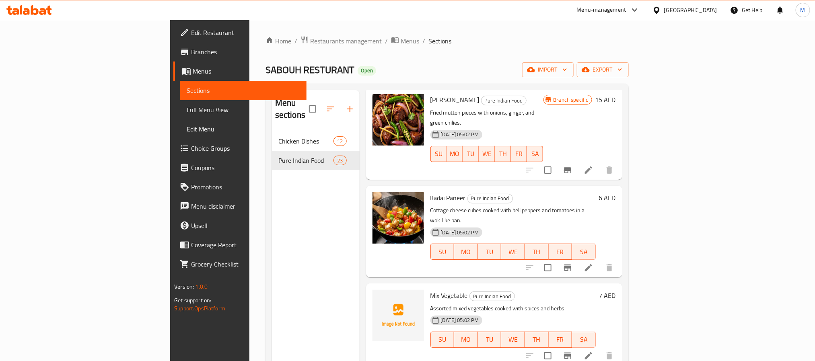
click at [571, 265] on icon "Branch-specific-item" at bounding box center [567, 268] width 7 height 6
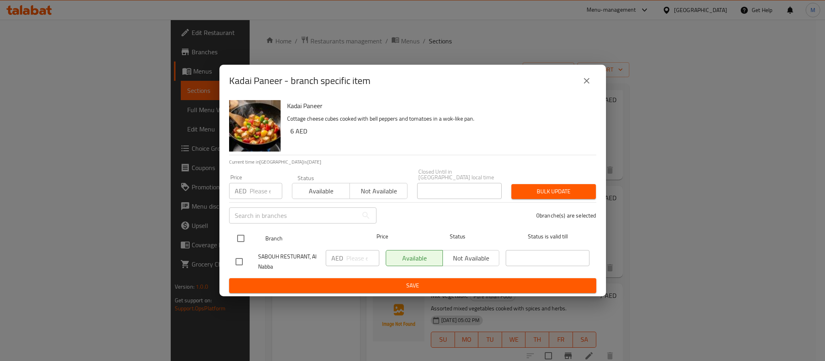
click at [236, 235] on input "checkbox" at bounding box center [240, 238] width 17 height 17
checkbox input "true"
click at [252, 194] on input "number" at bounding box center [265, 191] width 33 height 16
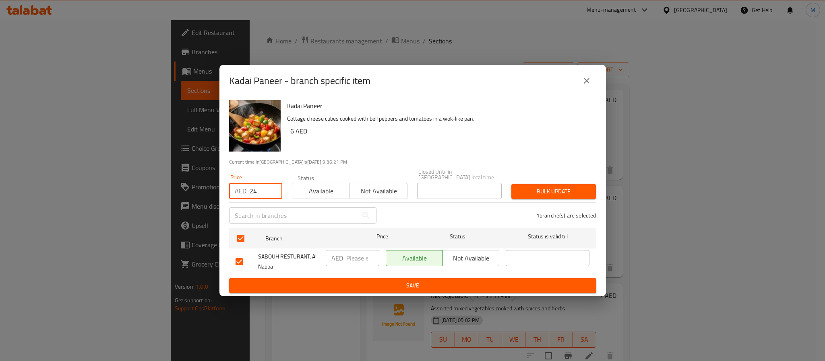
type input "24"
click at [574, 192] on span "Bulk update" at bounding box center [554, 192] width 72 height 10
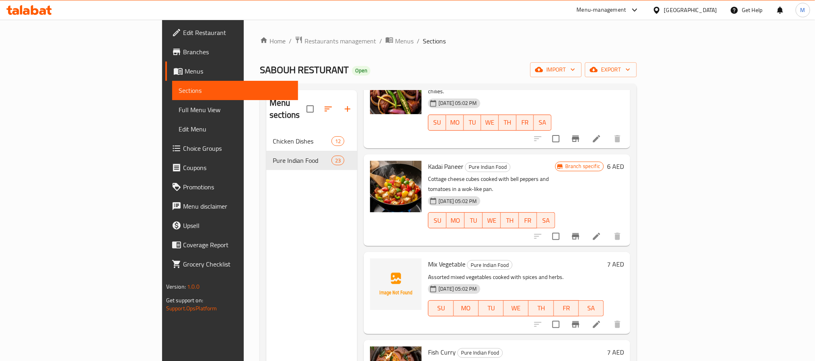
click at [627, 315] on div at bounding box center [577, 324] width 99 height 19
click at [586, 315] on button "Branch-specific-item" at bounding box center [575, 324] width 19 height 19
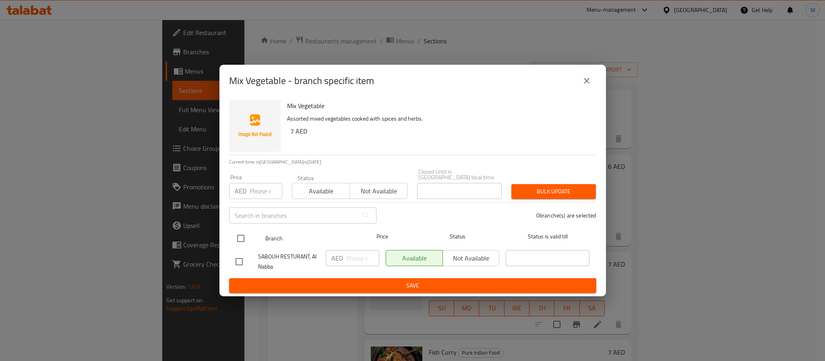
click at [237, 238] on input "checkbox" at bounding box center [240, 238] width 17 height 17
checkbox input "true"
click at [261, 204] on div "​" at bounding box center [302, 216] width 157 height 26
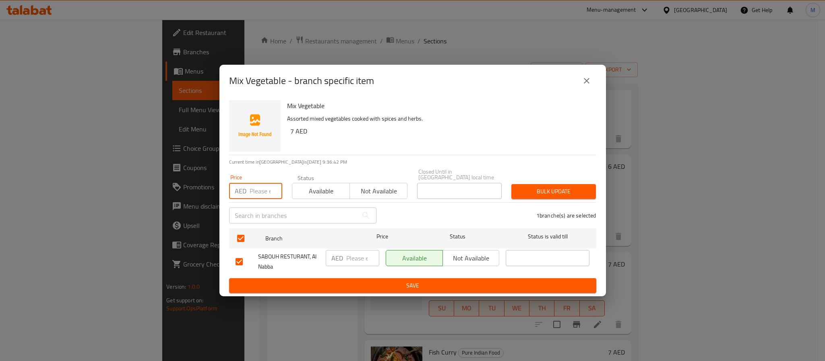
click at [259, 191] on input "number" at bounding box center [265, 191] width 33 height 16
type input "18"
click at [571, 200] on div "Bulk update" at bounding box center [553, 191] width 94 height 25
click at [571, 193] on span "Bulk update" at bounding box center [554, 192] width 72 height 10
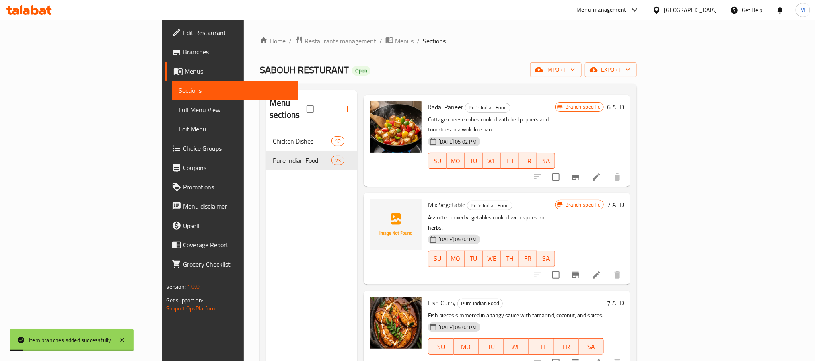
scroll to position [724, 0]
click at [586, 353] on button "Branch-specific-item" at bounding box center [575, 362] width 19 height 19
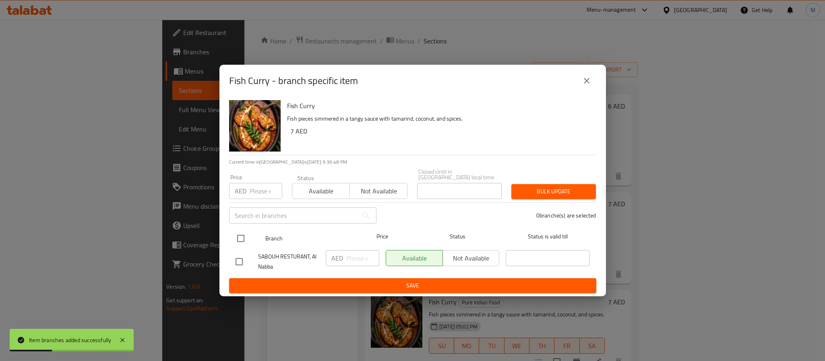
click at [239, 238] on input "checkbox" at bounding box center [240, 238] width 17 height 17
checkbox input "true"
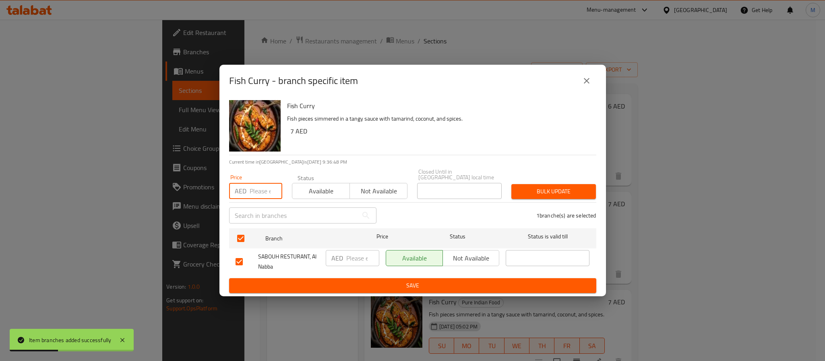
click at [254, 186] on input "number" at bounding box center [265, 191] width 33 height 16
type input "22"
click at [532, 189] on span "Bulk update" at bounding box center [554, 192] width 72 height 10
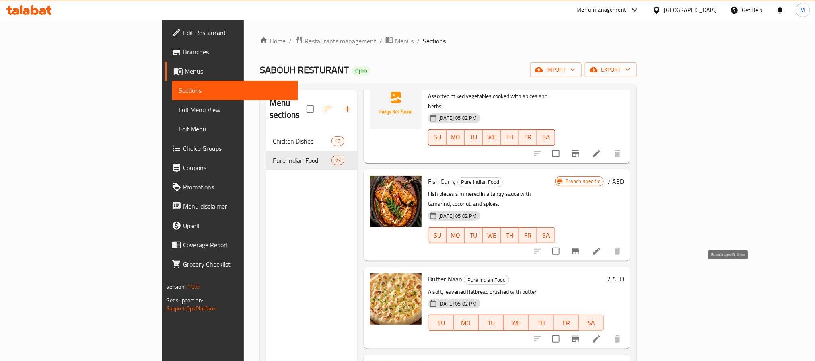
scroll to position [905, 0]
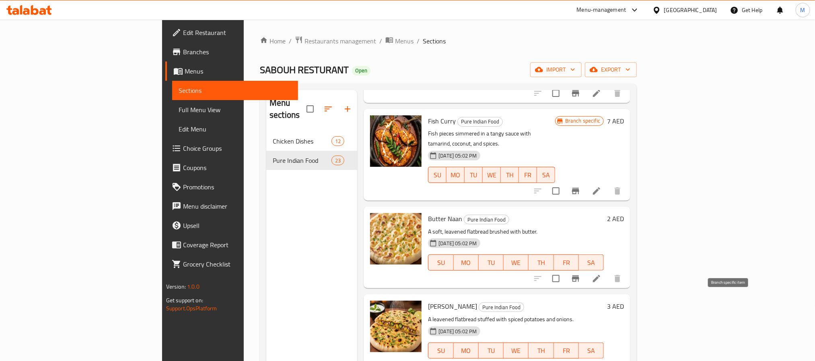
click at [586, 357] on button "Branch-specific-item" at bounding box center [575, 366] width 19 height 19
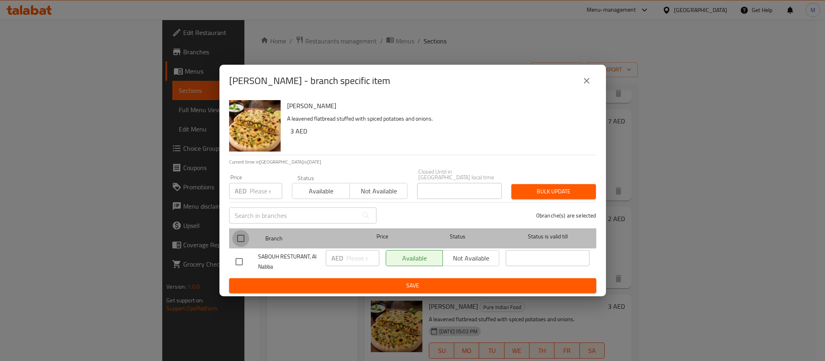
drag, startPoint x: 235, startPoint y: 243, endPoint x: 260, endPoint y: 200, distance: 49.0
click at [236, 243] on input "checkbox" at bounding box center [240, 238] width 17 height 17
checkbox input "true"
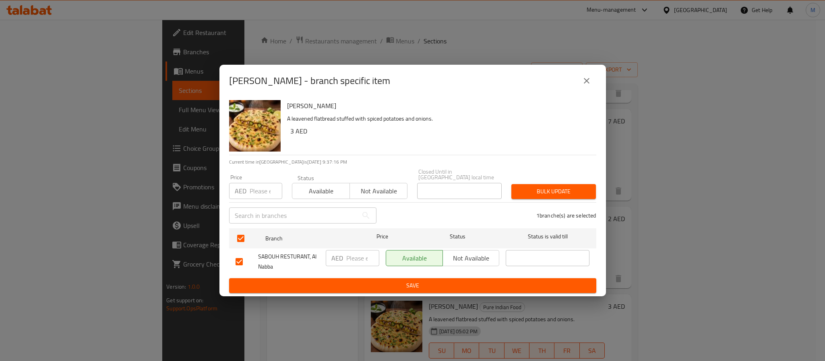
click at [259, 194] on input "number" at bounding box center [265, 191] width 33 height 16
type input "6"
click at [535, 186] on button "Bulk update" at bounding box center [553, 191] width 85 height 15
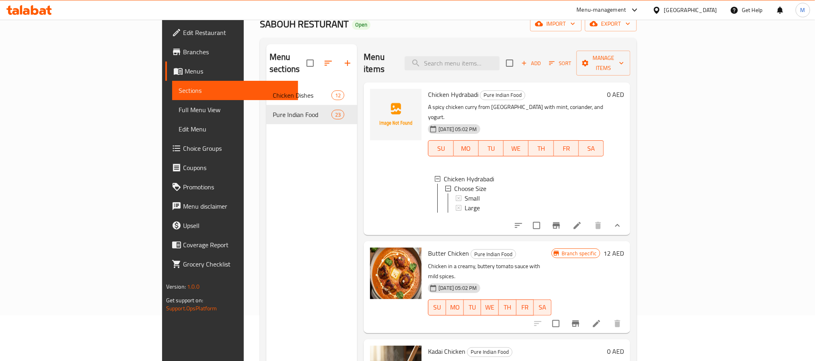
scroll to position [0, 0]
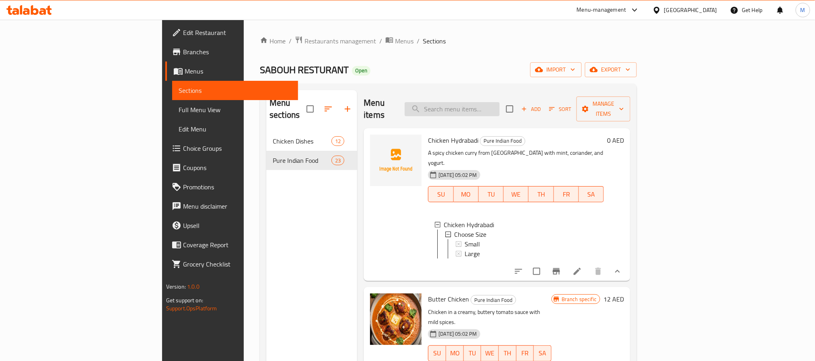
click at [500, 102] on input "search" at bounding box center [452, 109] width 95 height 14
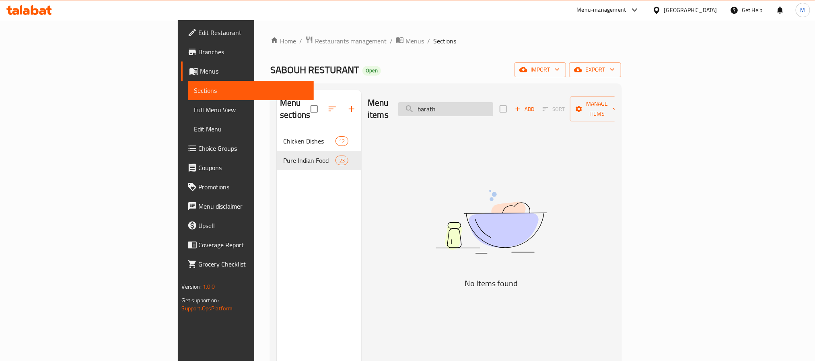
type input "baratha"
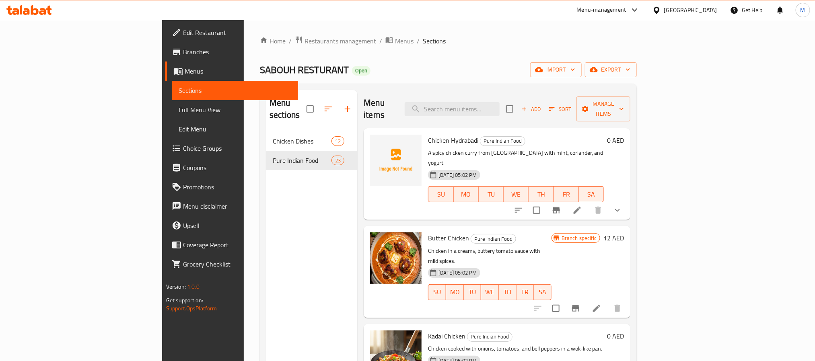
click at [542, 105] on span "Add" at bounding box center [531, 109] width 22 height 9
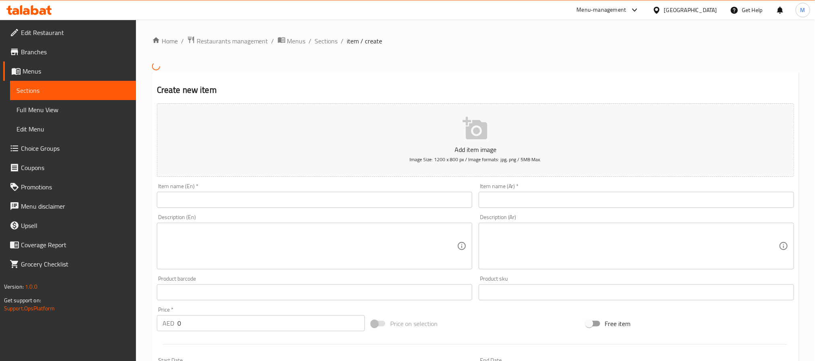
click at [378, 201] on input "text" at bounding box center [314, 200] width 315 height 16
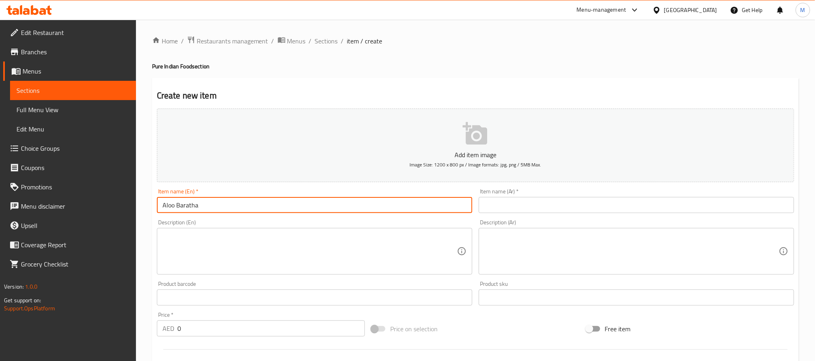
type input "Aloo Baratha"
click at [224, 208] on input "Aloo Baratha" at bounding box center [314, 205] width 315 height 16
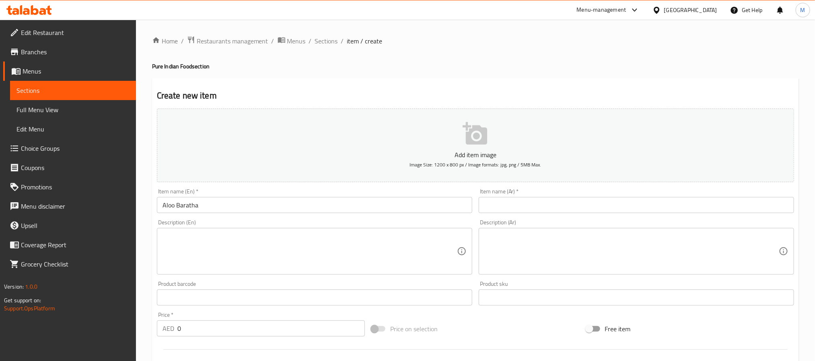
click at [577, 208] on input "text" at bounding box center [636, 205] width 315 height 16
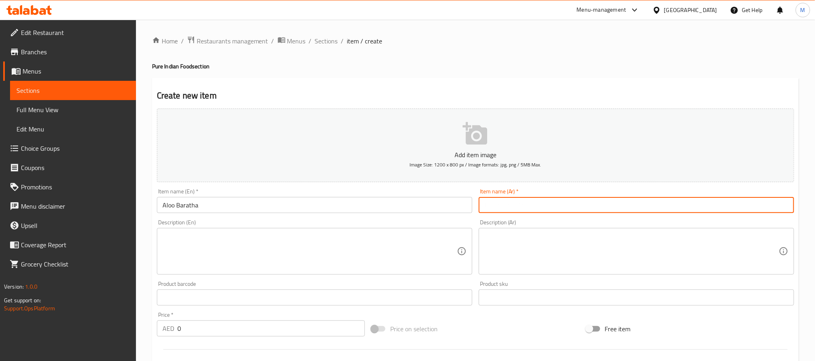
paste input "ألو باراثا"
type input "ألو باراثا"
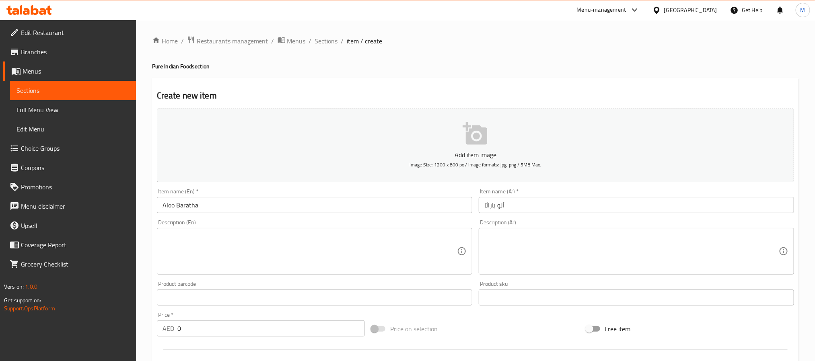
drag, startPoint x: 204, startPoint y: 340, endPoint x: 208, endPoint y: 331, distance: 10.5
click at [202, 340] on div "Add item image Image Size: 1200 x 800 px / Image formats: jpg, png / 5MB Max. I…" at bounding box center [476, 278] width 644 height 347
drag, startPoint x: 127, startPoint y: 332, endPoint x: 66, endPoint y: 328, distance: 60.5
click at [72, 329] on div "Edit Restaurant Branches Menus Sections Full Menu View Edit Menu Choice Groups …" at bounding box center [407, 294] width 815 height 549
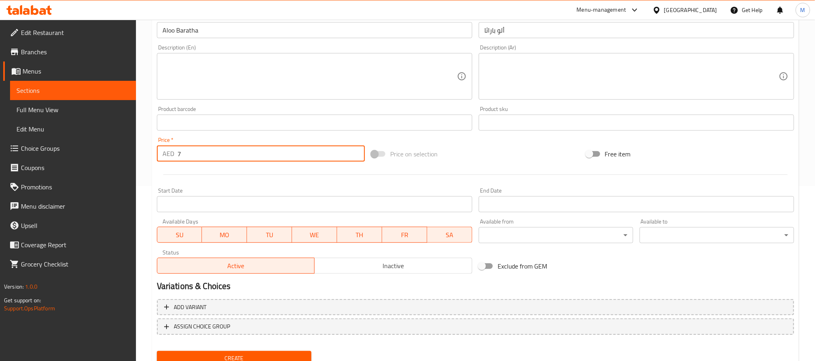
scroll to position [206, 0]
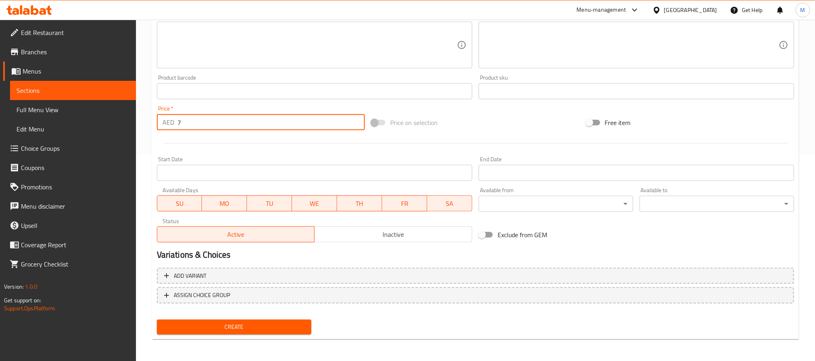
drag, startPoint x: 202, startPoint y: 117, endPoint x: 133, endPoint y: 133, distance: 70.7
click at [135, 132] on div "Edit Restaurant Branches Menus Sections Full Menu View Edit Menu Choice Groups …" at bounding box center [407, 87] width 815 height 549
type input "6"
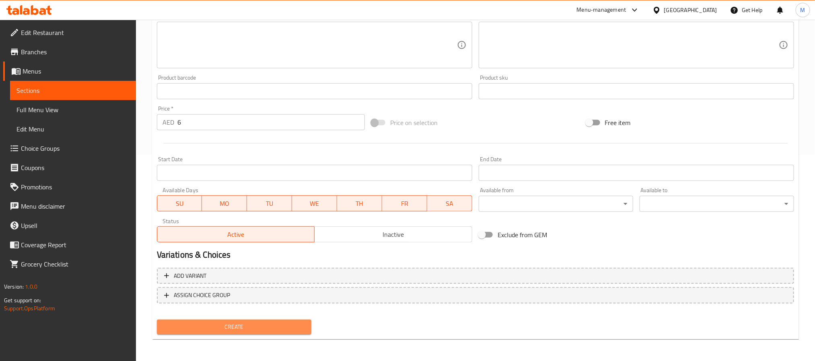
click at [241, 320] on button "Create" at bounding box center [234, 327] width 155 height 15
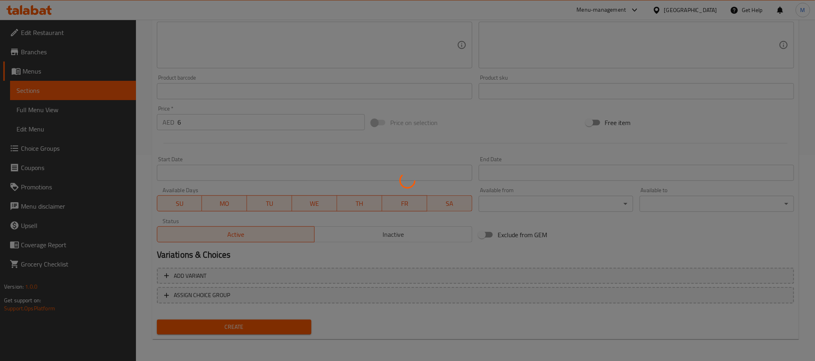
type input "0"
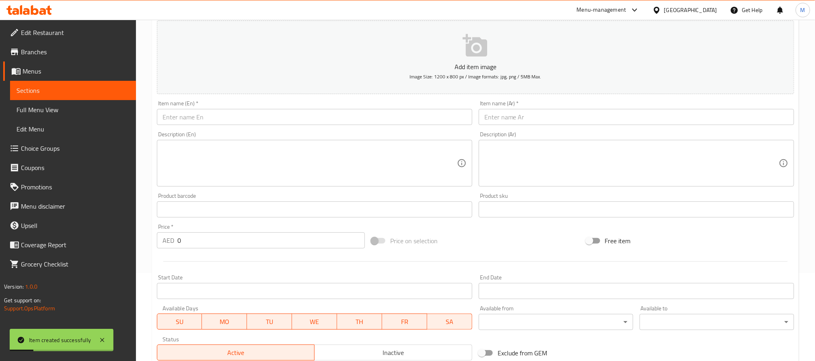
scroll to position [0, 0]
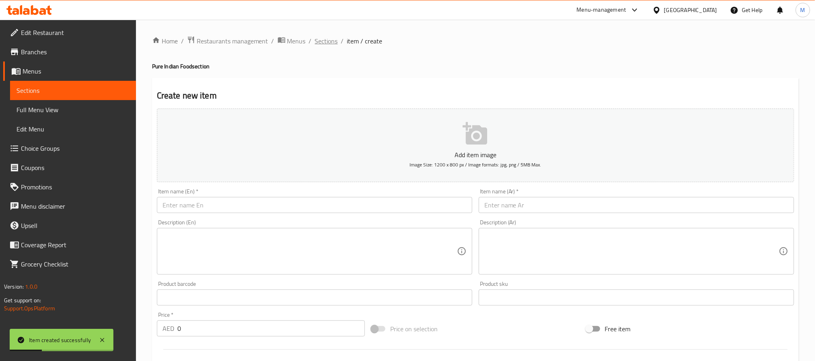
click at [325, 36] on span "Sections" at bounding box center [326, 41] width 23 height 10
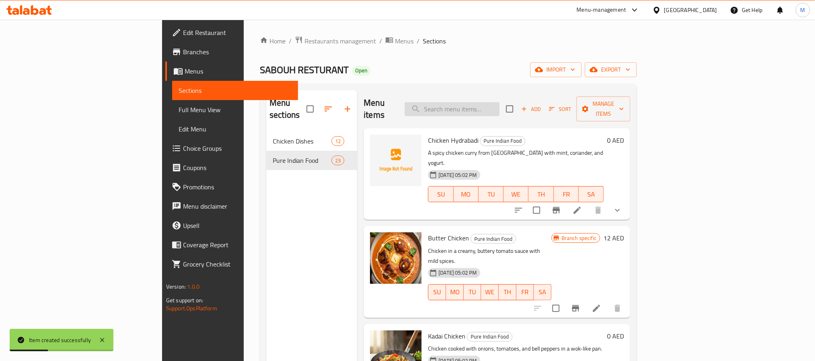
click at [498, 103] on input "search" at bounding box center [452, 109] width 95 height 14
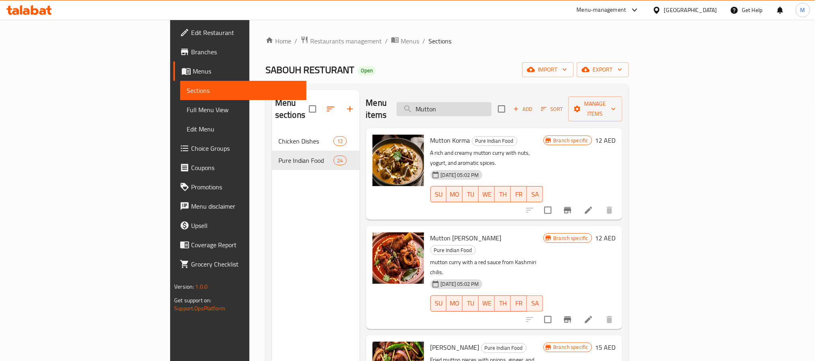
type input "Mutton"
click at [534, 105] on span "Add" at bounding box center [523, 109] width 22 height 9
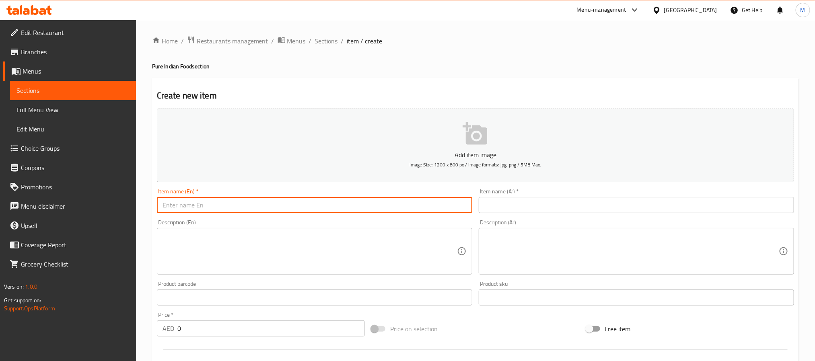
click at [417, 207] on input "text" at bounding box center [314, 205] width 315 height 16
type input "[PERSON_NAME]"
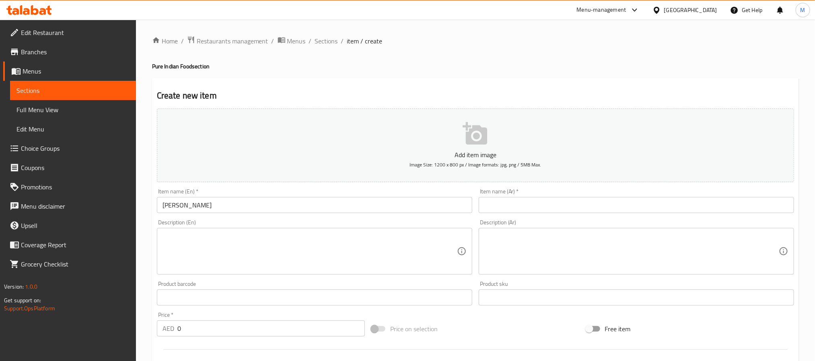
click at [518, 219] on div "Description (Ar) Description (Ar)" at bounding box center [637, 247] width 322 height 62
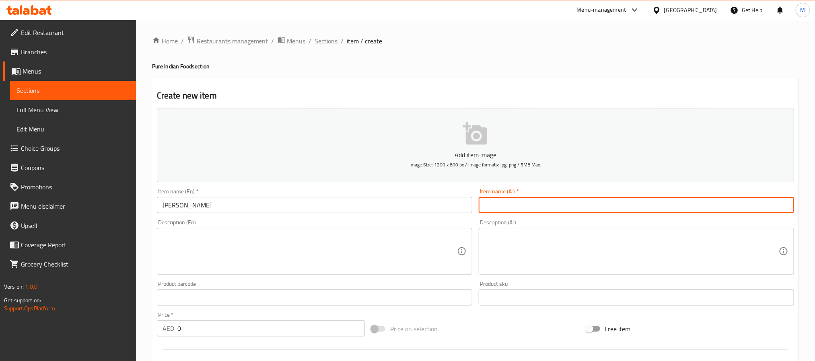
paste input "لحم ضأن كاداي"
click at [529, 213] on input "text" at bounding box center [636, 205] width 315 height 16
type input "لحم ضأن كاداي"
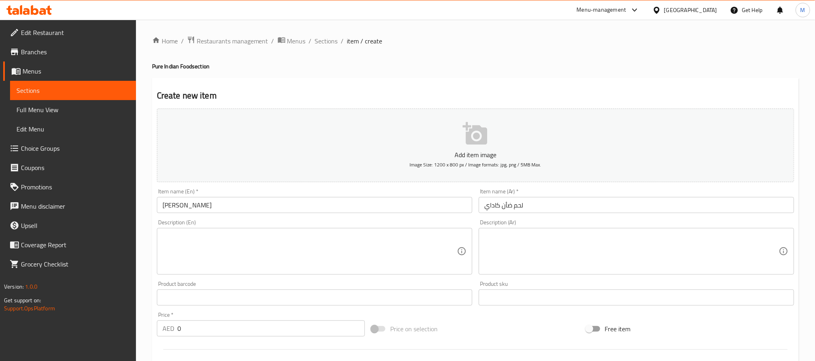
click at [179, 330] on input "0" at bounding box center [271, 329] width 188 height 16
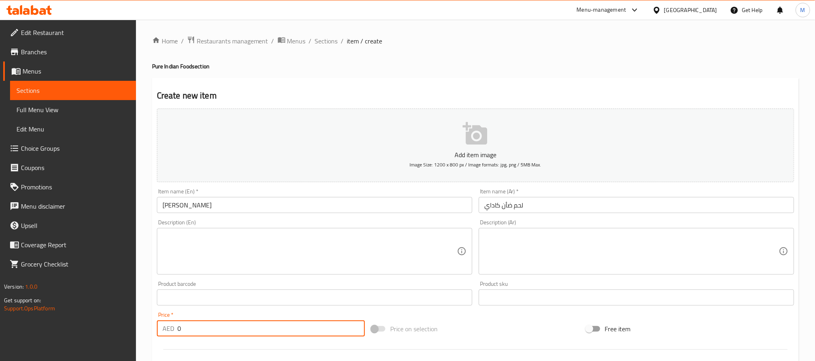
click at [178, 330] on input "0" at bounding box center [271, 329] width 188 height 16
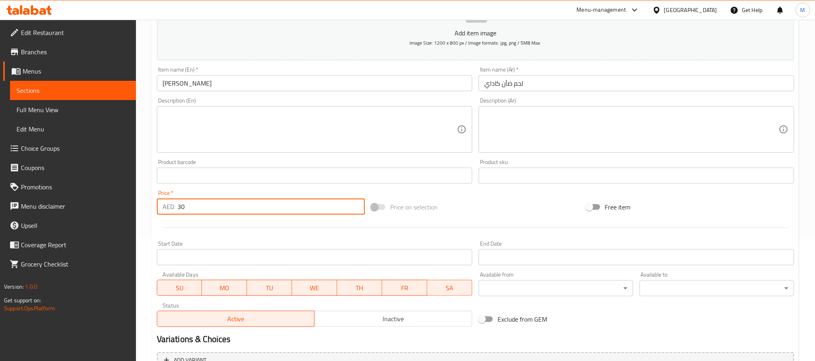
scroll to position [206, 0]
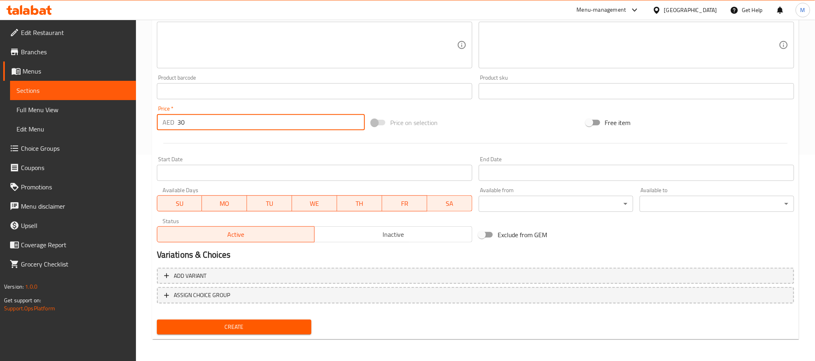
type input "30"
click at [255, 317] on div "Create" at bounding box center [234, 327] width 161 height 21
click at [257, 330] on span "Create" at bounding box center [234, 327] width 142 height 10
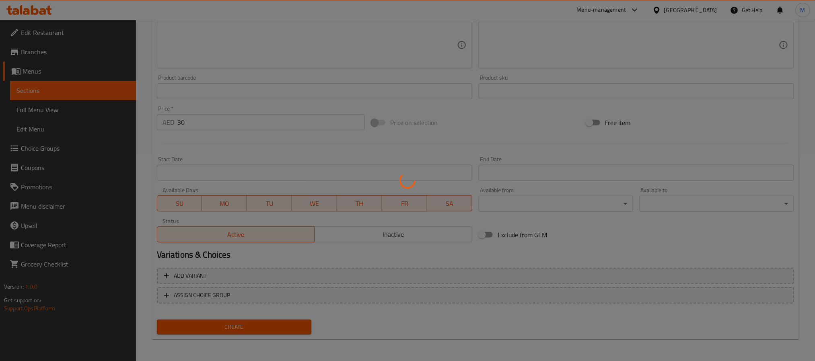
type input "0"
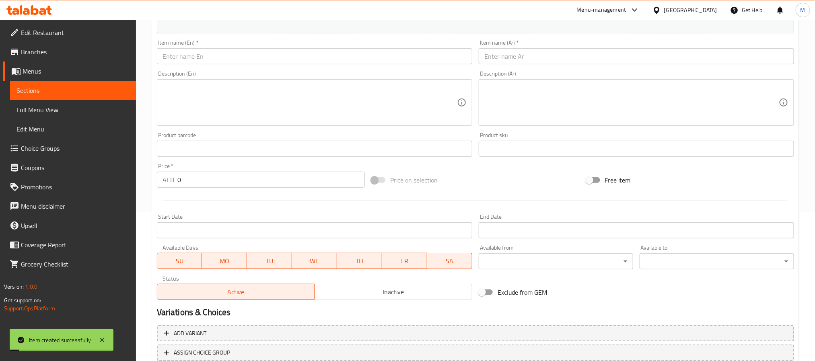
scroll to position [0, 0]
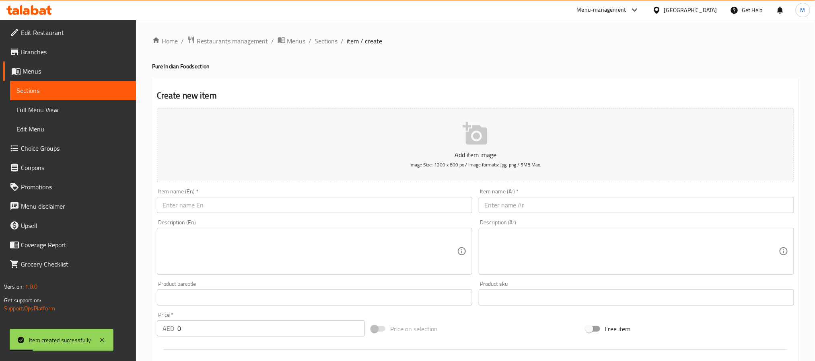
click at [331, 39] on span "Sections" at bounding box center [326, 41] width 23 height 10
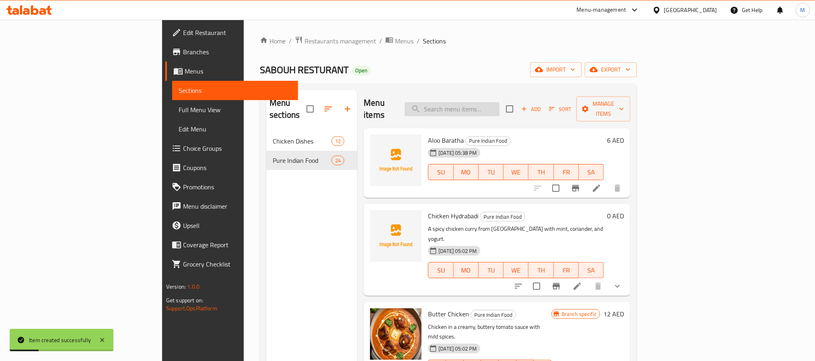
click at [500, 102] on input "search" at bounding box center [452, 109] width 95 height 14
type input "kola"
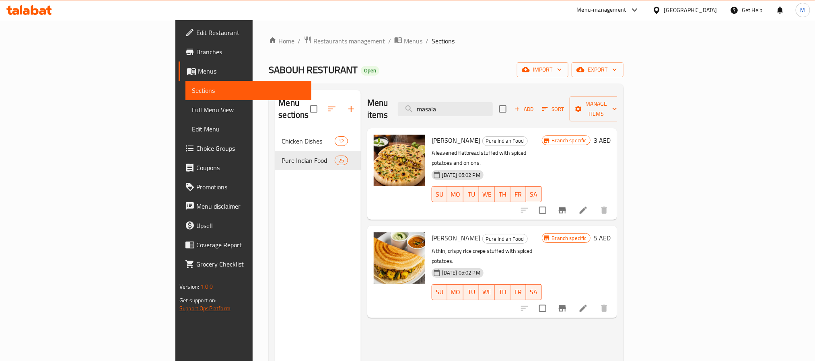
type input "masala"
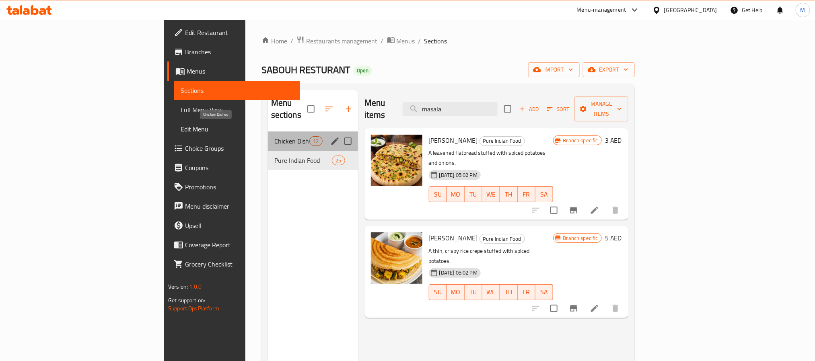
click at [274, 136] on span "Chicken Dishes" at bounding box center [291, 141] width 35 height 10
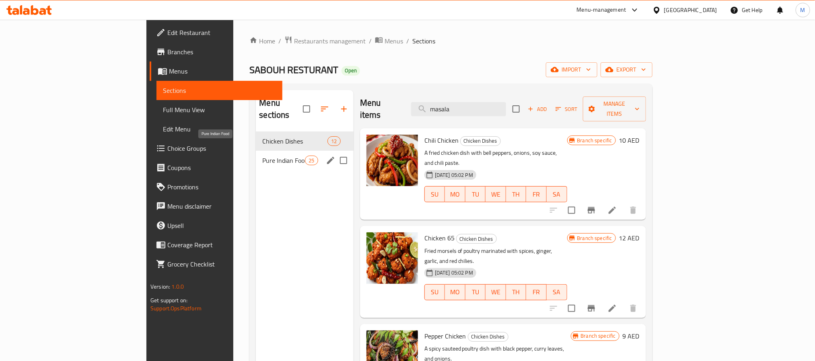
click at [262, 156] on span "Pure Indian Food" at bounding box center [283, 161] width 43 height 10
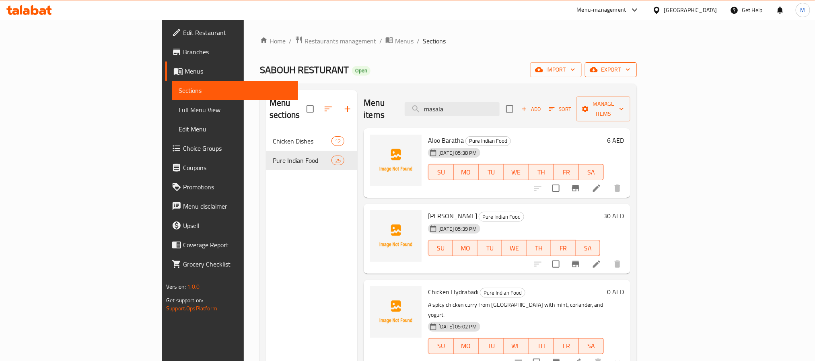
click at [631, 66] on span "export" at bounding box center [611, 70] width 39 height 10
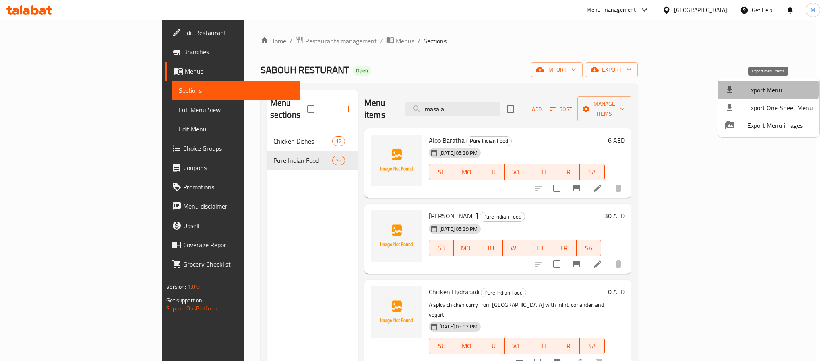
click at [759, 89] on span "Export Menu" at bounding box center [780, 90] width 66 height 10
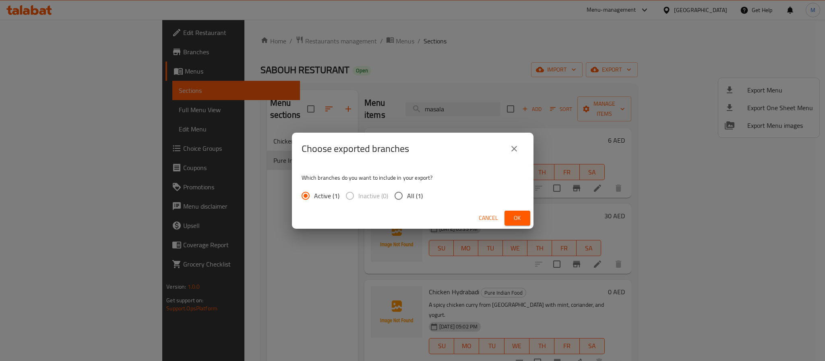
click at [407, 197] on span "All (1)" at bounding box center [415, 196] width 16 height 10
click at [406, 197] on input "All (1)" at bounding box center [398, 196] width 17 height 17
radio input "true"
click at [516, 215] on span "Ok" at bounding box center [517, 218] width 13 height 10
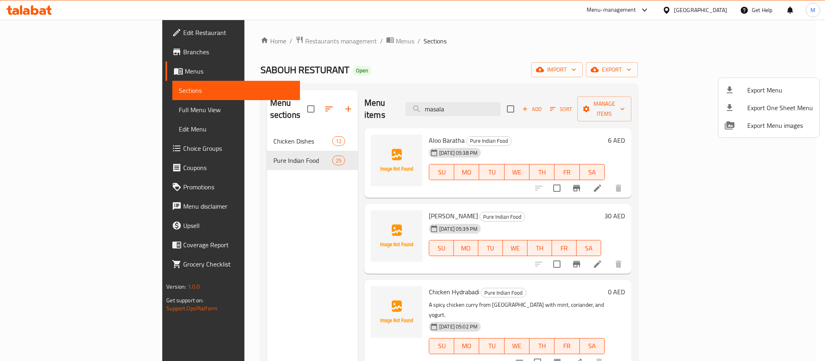
click at [220, 169] on div at bounding box center [412, 180] width 825 height 361
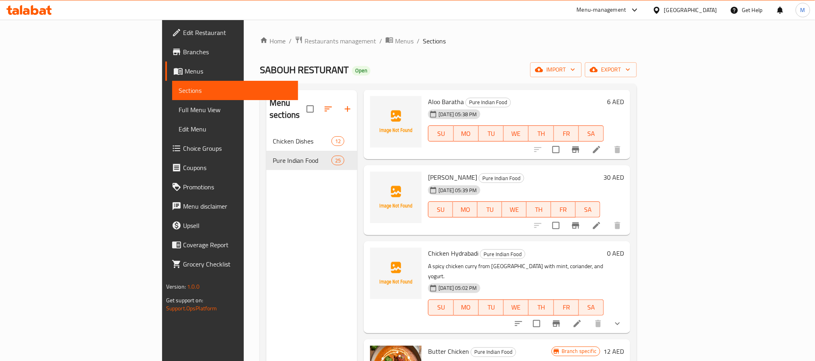
scroll to position [60, 0]
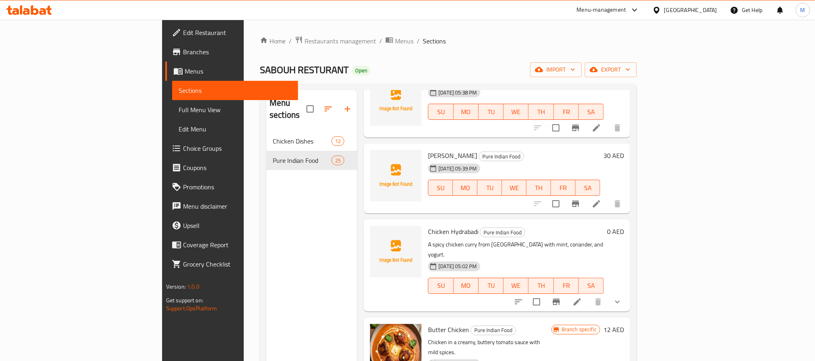
click at [627, 293] on button "show more" at bounding box center [617, 302] width 19 height 19
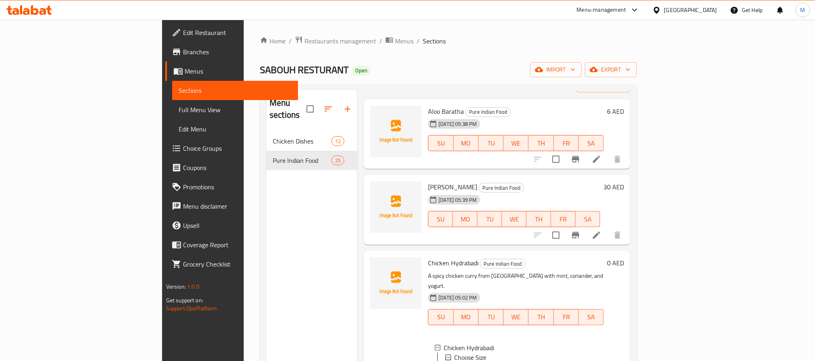
scroll to position [0, 0]
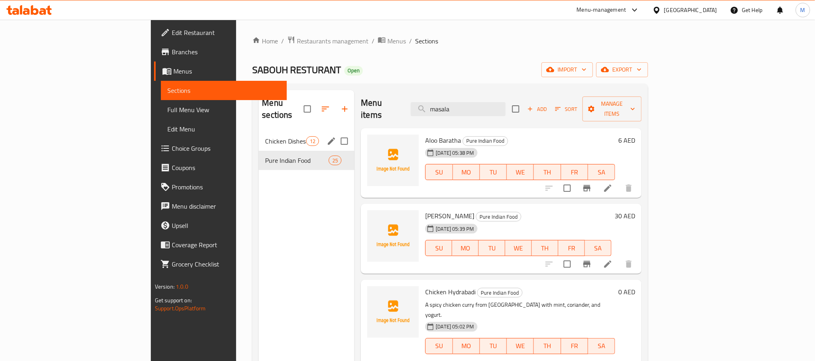
click at [265, 136] on span "Chicken Dishes" at bounding box center [285, 141] width 41 height 10
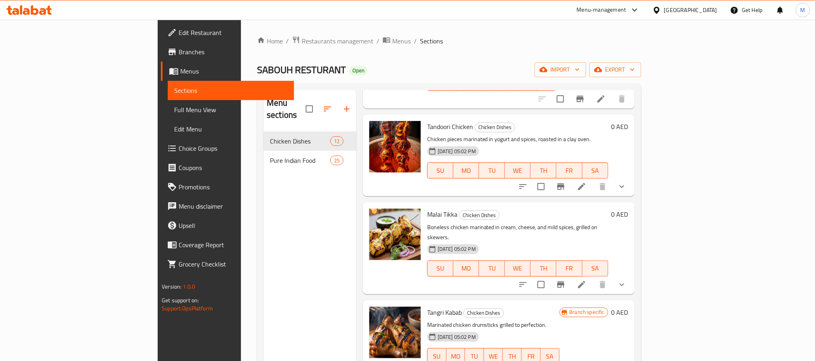
scroll to position [664, 0]
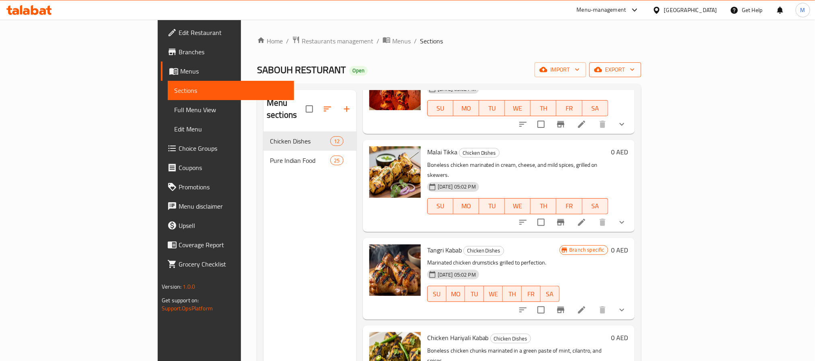
click at [635, 69] on span "export" at bounding box center [615, 70] width 39 height 10
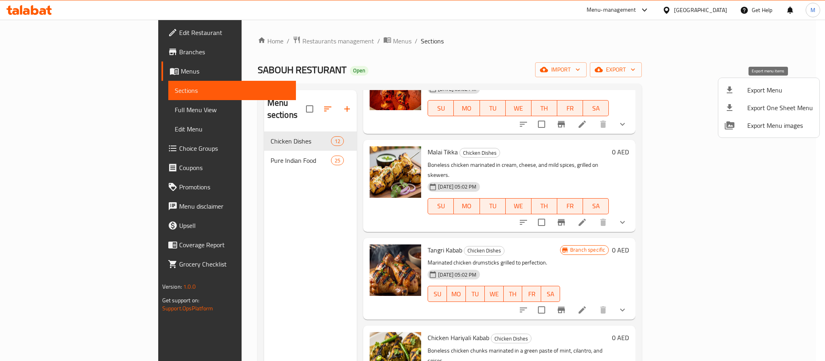
click at [760, 91] on span "Export Menu" at bounding box center [780, 90] width 66 height 10
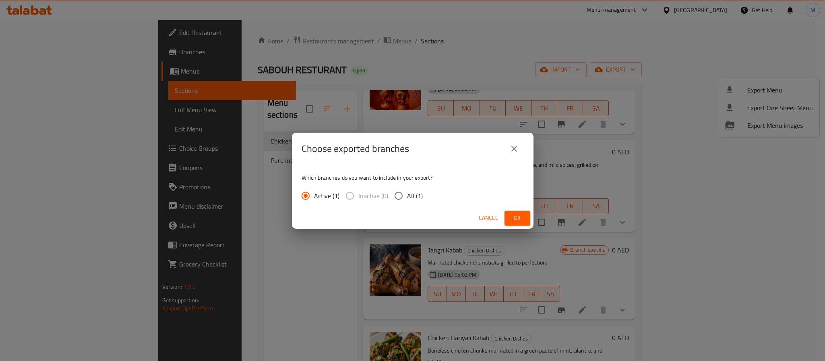
click at [417, 194] on span "All (1)" at bounding box center [415, 196] width 16 height 10
click at [407, 194] on input "All (1)" at bounding box center [398, 196] width 17 height 17
radio input "true"
click at [518, 216] on span "Ok" at bounding box center [517, 218] width 13 height 10
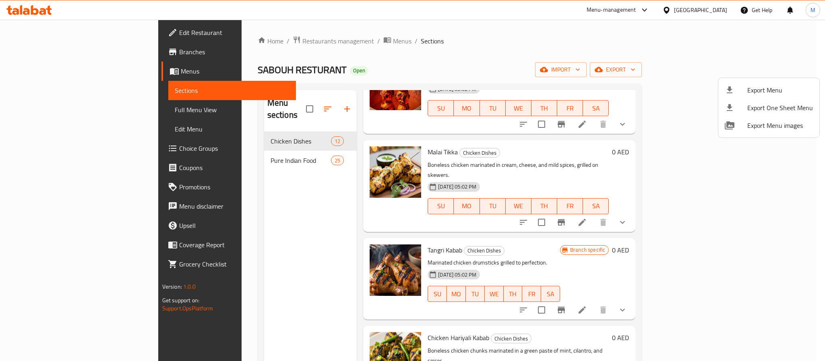
click at [51, 112] on div at bounding box center [412, 180] width 825 height 361
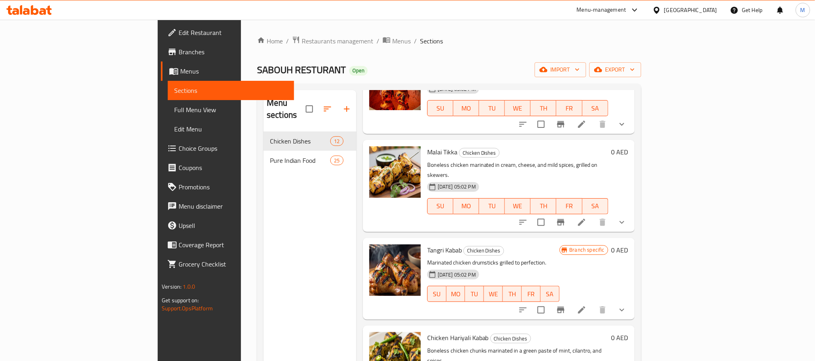
click at [174, 112] on span "Full Menu View" at bounding box center [230, 110] width 113 height 10
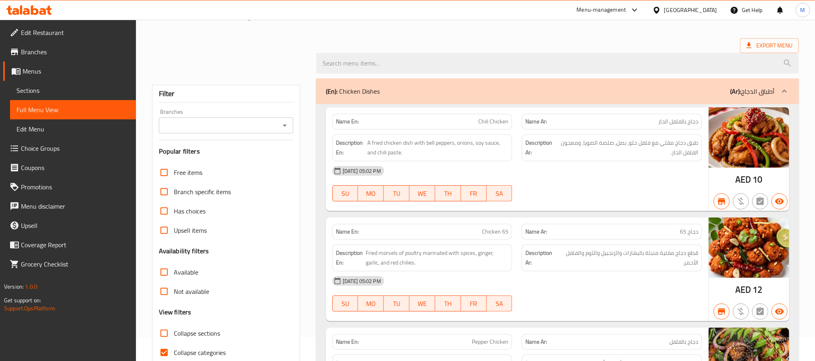
scroll to position [181, 0]
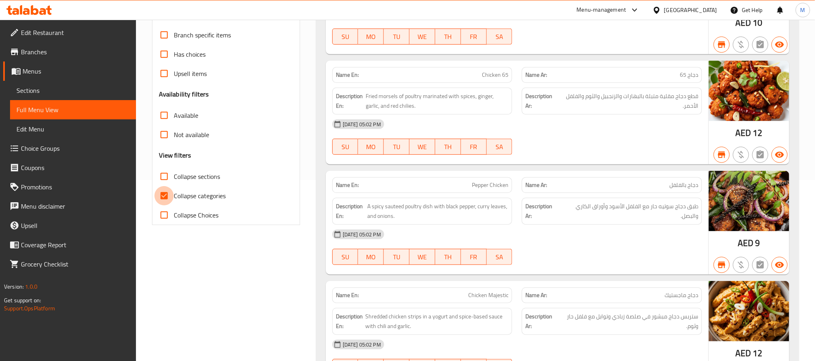
click at [162, 201] on input "Collapse categories" at bounding box center [164, 195] width 19 height 19
checkbox input "false"
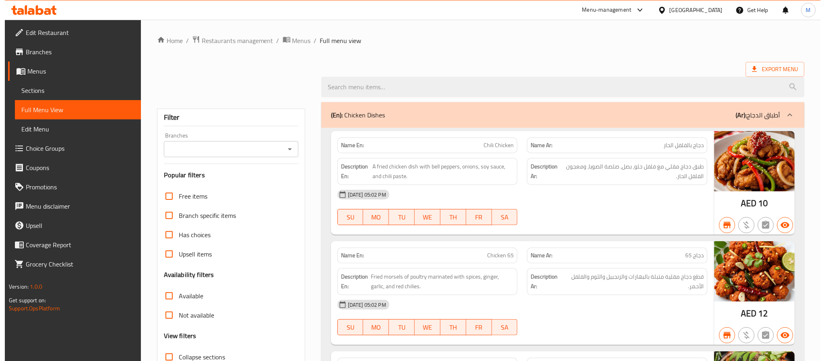
scroll to position [0, 0]
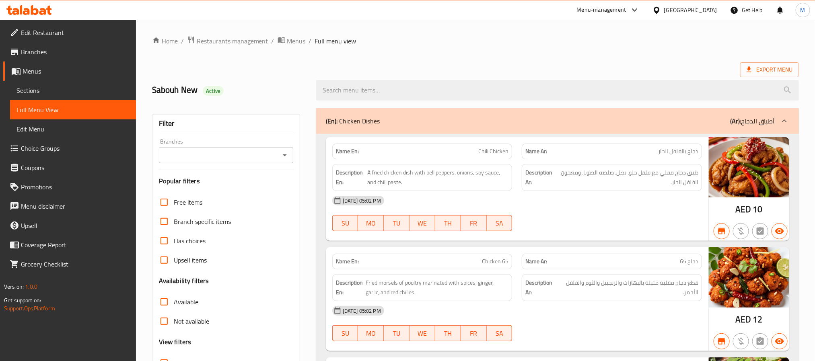
click at [286, 148] on div "Branches" at bounding box center [226, 155] width 134 height 16
click at [282, 159] on icon "Open" at bounding box center [285, 156] width 10 height 10
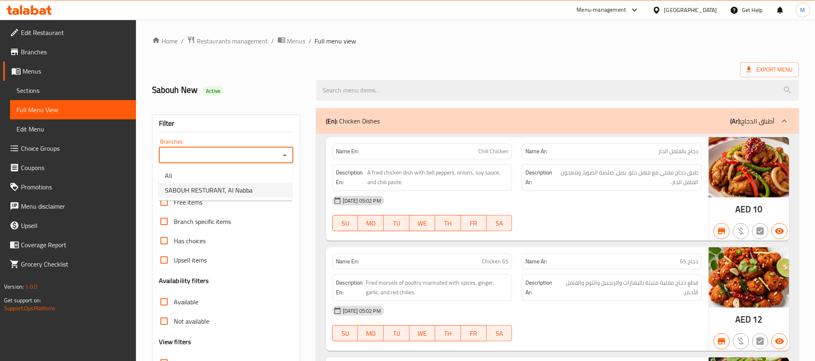
click at [212, 190] on span "SABOUH RESTURANT, Al Nabba" at bounding box center [209, 191] width 88 height 10
type input "SABOUH RESTURANT, Al Nabba"
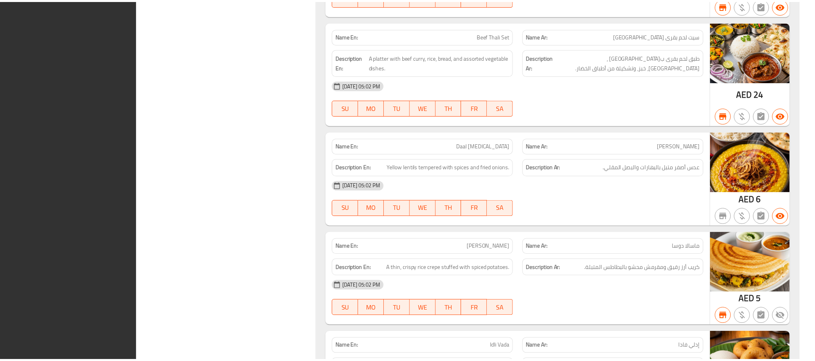
scroll to position [4900, 0]
